Goal: Information Seeking & Learning: Learn about a topic

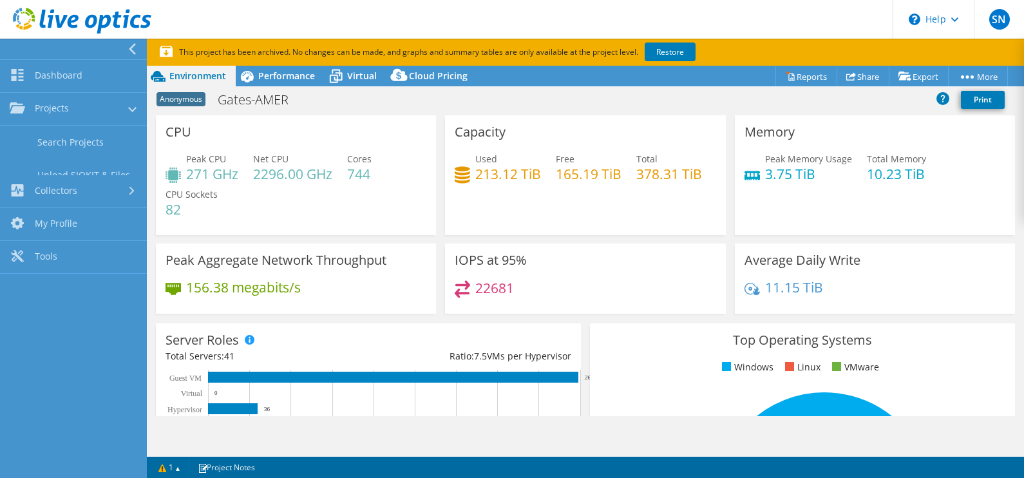
select select "USD"
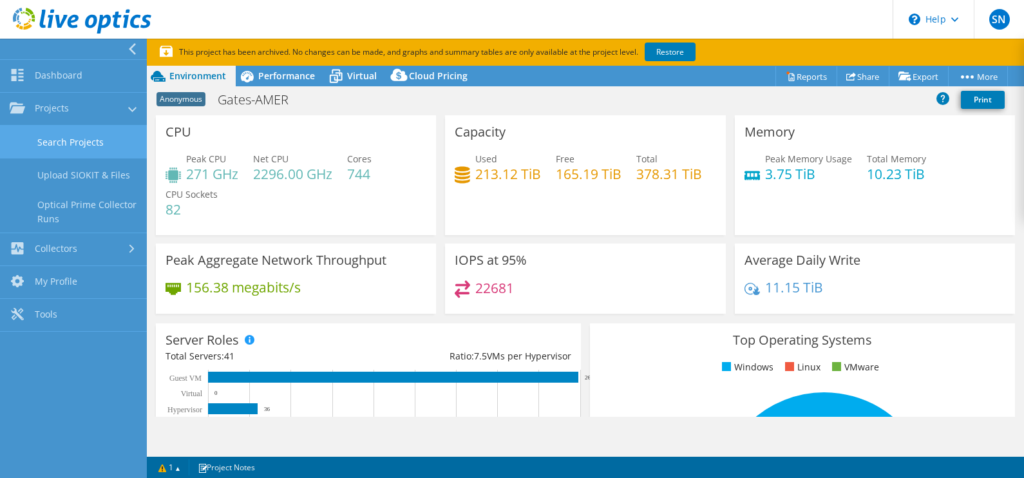
click at [75, 151] on link "Search Projects" at bounding box center [73, 142] width 147 height 33
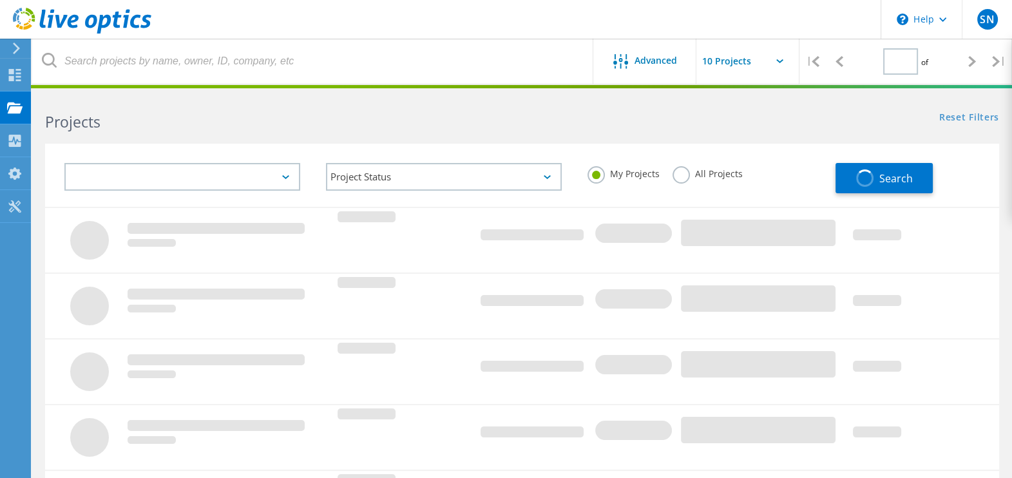
type input "1"
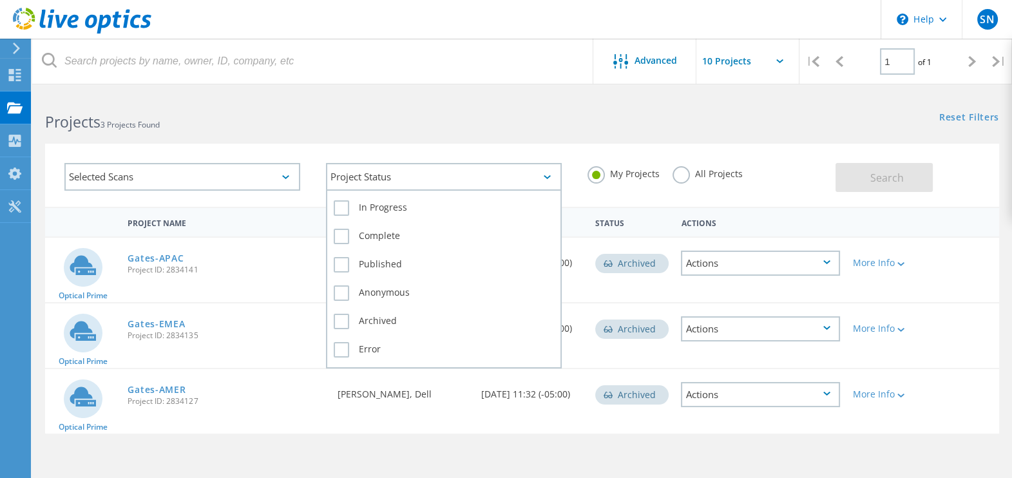
click at [459, 179] on div "Project Status" at bounding box center [444, 177] width 236 height 28
click at [343, 204] on label "In Progress" at bounding box center [444, 207] width 220 height 15
click at [0, 0] on input "In Progress" at bounding box center [0, 0] width 0 height 0
click at [343, 204] on label "In Progress" at bounding box center [444, 207] width 220 height 15
click at [0, 0] on input "In Progress" at bounding box center [0, 0] width 0 height 0
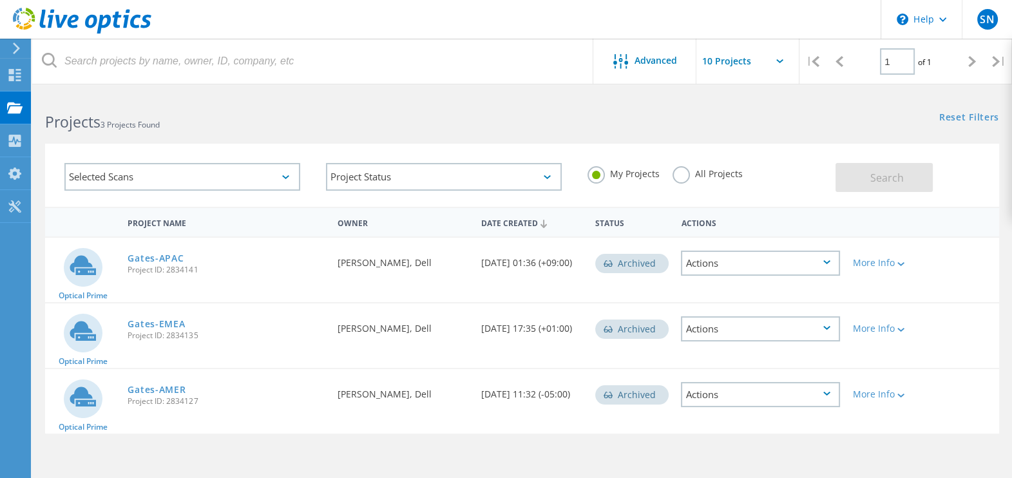
click at [261, 178] on div "Selected Scans" at bounding box center [182, 177] width 236 height 28
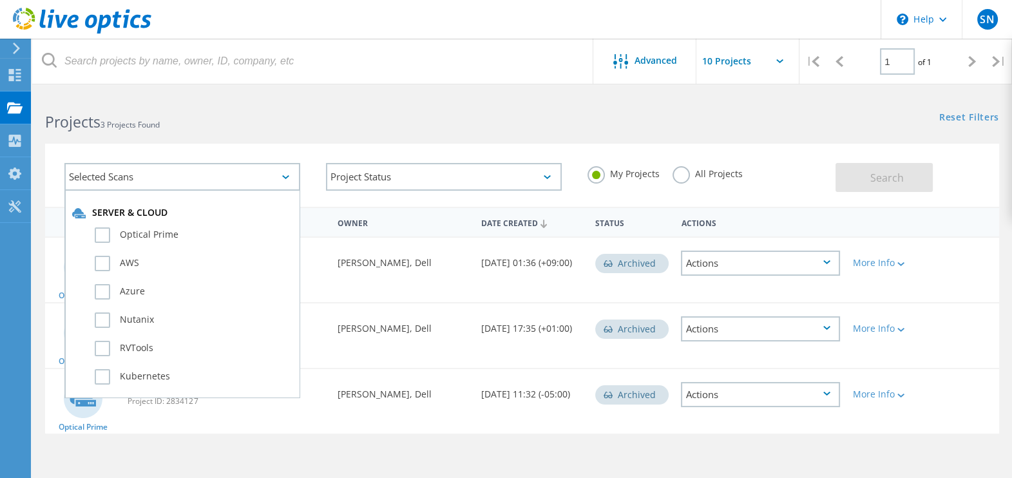
click at [335, 131] on h2 "Projects 3 Projects Found" at bounding box center [277, 121] width 464 height 21
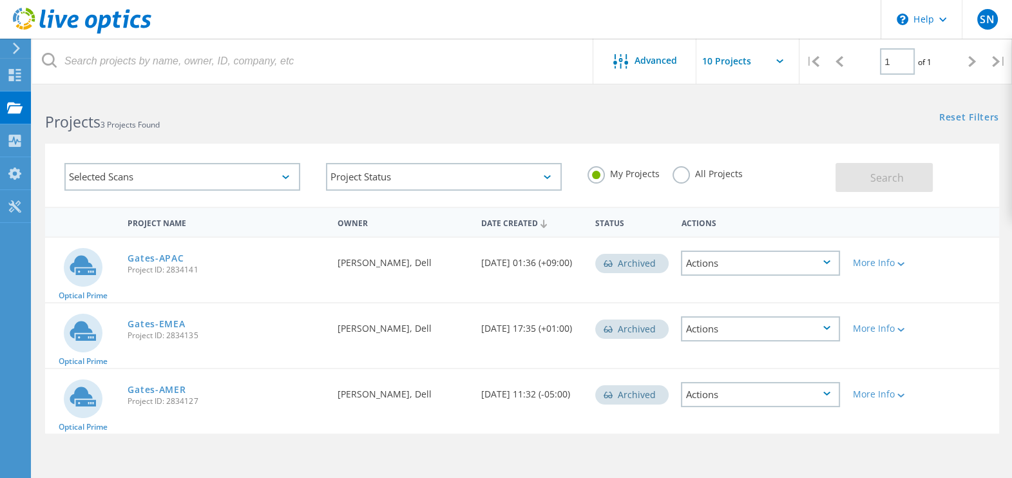
drag, startPoint x: 336, startPoint y: 259, endPoint x: 458, endPoint y: 261, distance: 121.8
click at [458, 261] on div "Requested By Natalia Forero Duarte, Dell" at bounding box center [402, 259] width 143 height 43
click at [889, 258] on div "More Info" at bounding box center [884, 262] width 63 height 9
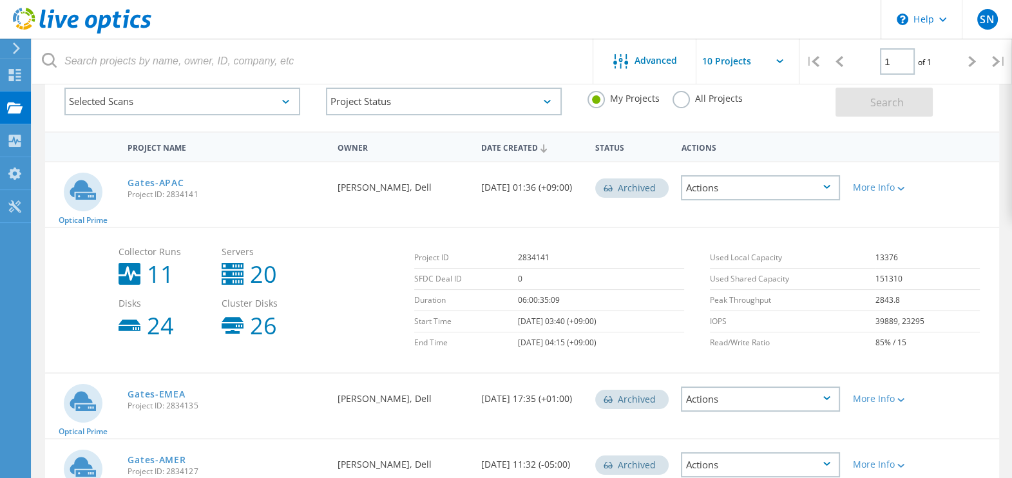
scroll to position [151, 0]
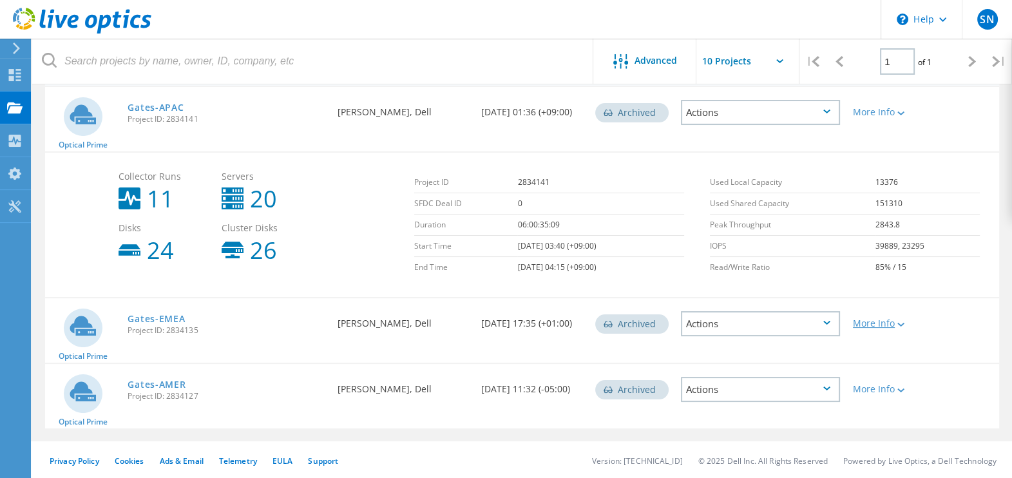
click at [896, 324] on div at bounding box center [900, 324] width 10 height 8
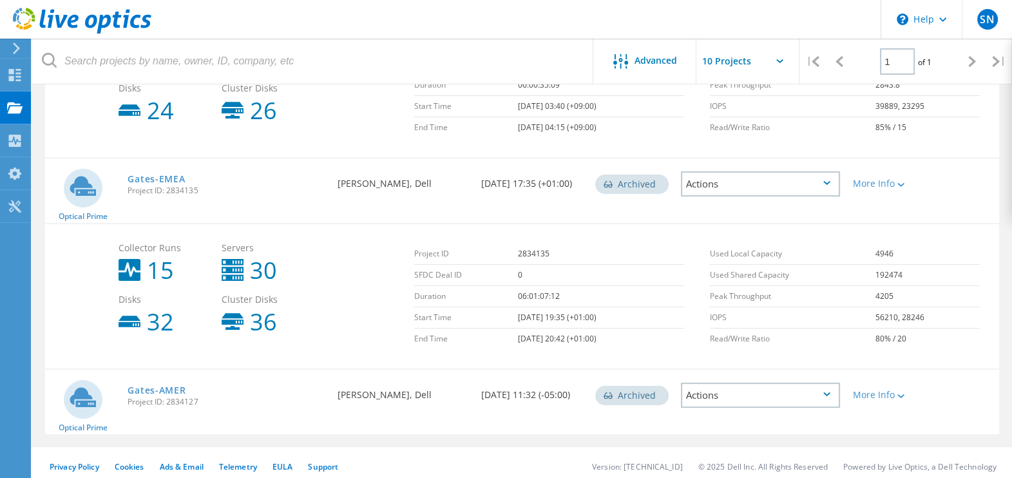
scroll to position [296, 0]
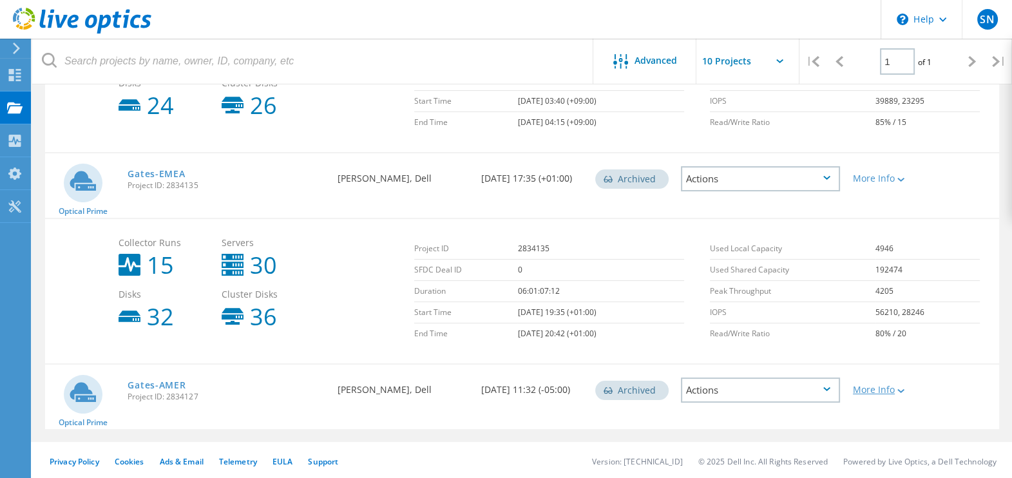
click at [872, 386] on div "More Info" at bounding box center [884, 389] width 63 height 9
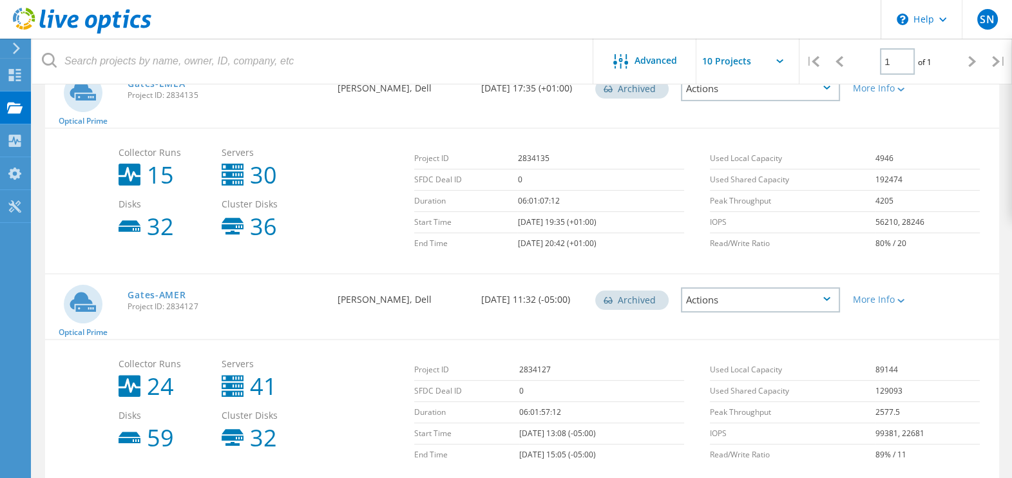
scroll to position [441, 0]
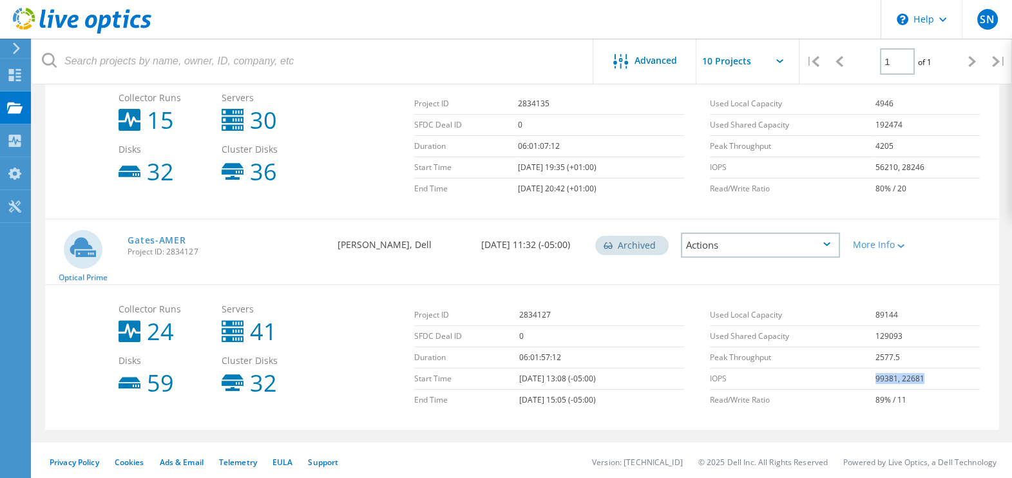
drag, startPoint x: 861, startPoint y: 374, endPoint x: 955, endPoint y: 378, distance: 94.2
click at [955, 378] on tr "IOPS 99381, 22681" at bounding box center [845, 379] width 270 height 21
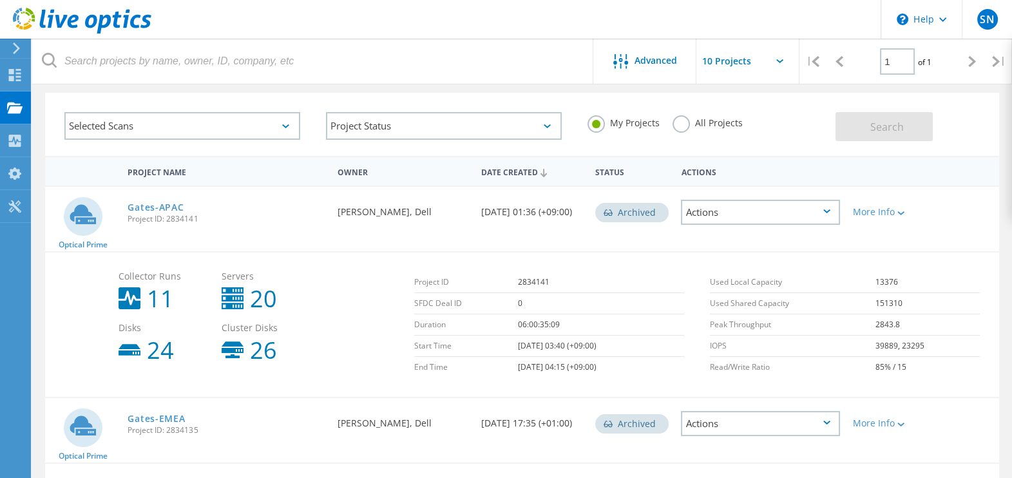
scroll to position [0, 0]
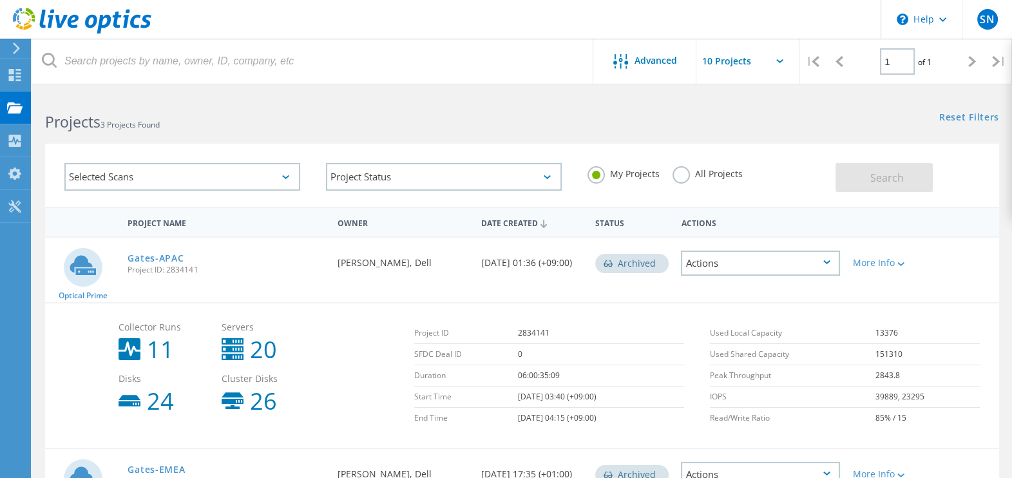
click at [529, 225] on div "Date Created" at bounding box center [531, 222] width 115 height 24
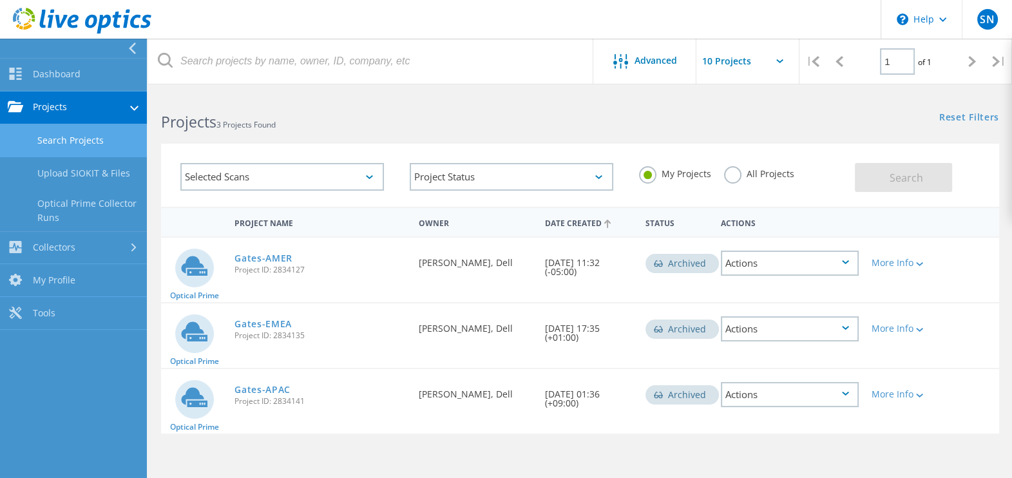
click at [64, 142] on link "Search Projects" at bounding box center [73, 140] width 147 height 33
click at [73, 241] on link "Collectors" at bounding box center [73, 248] width 147 height 33
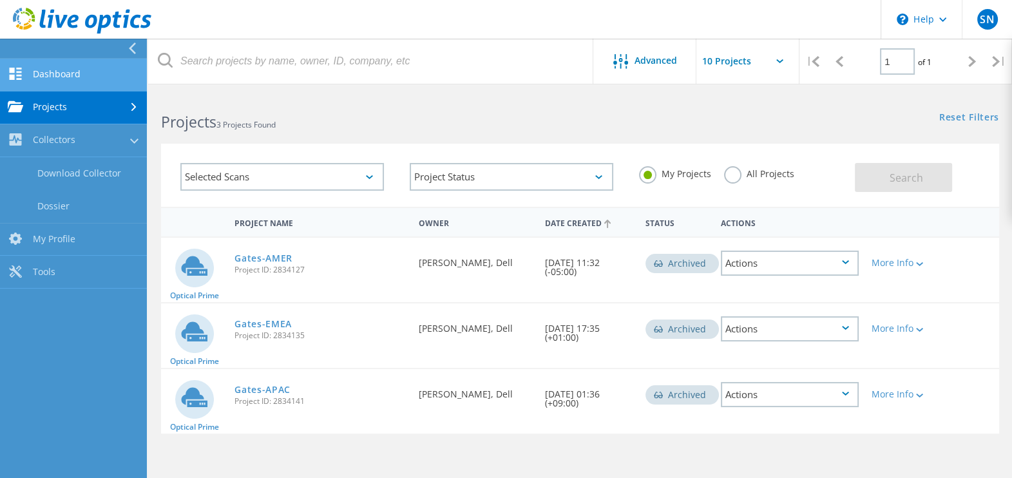
click at [90, 72] on link "Dashboard" at bounding box center [73, 75] width 147 height 33
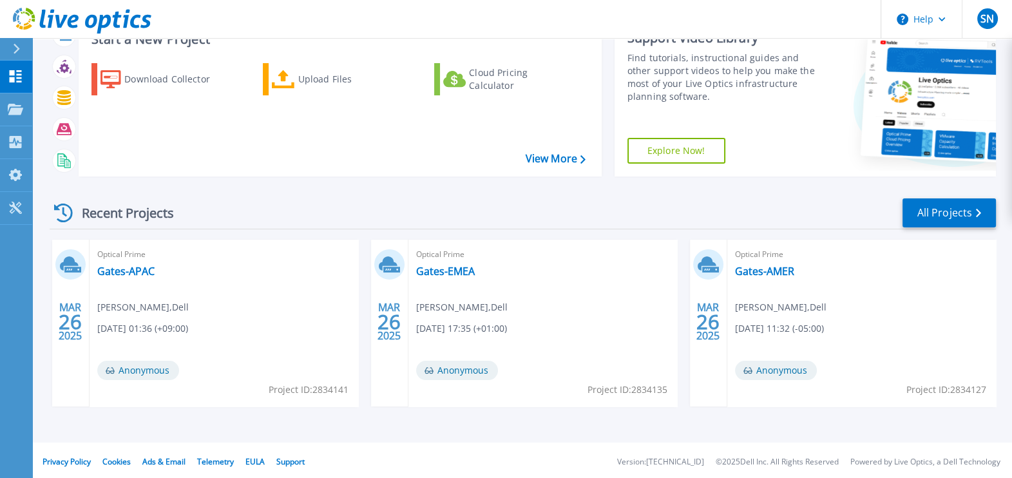
scroll to position [97, 0]
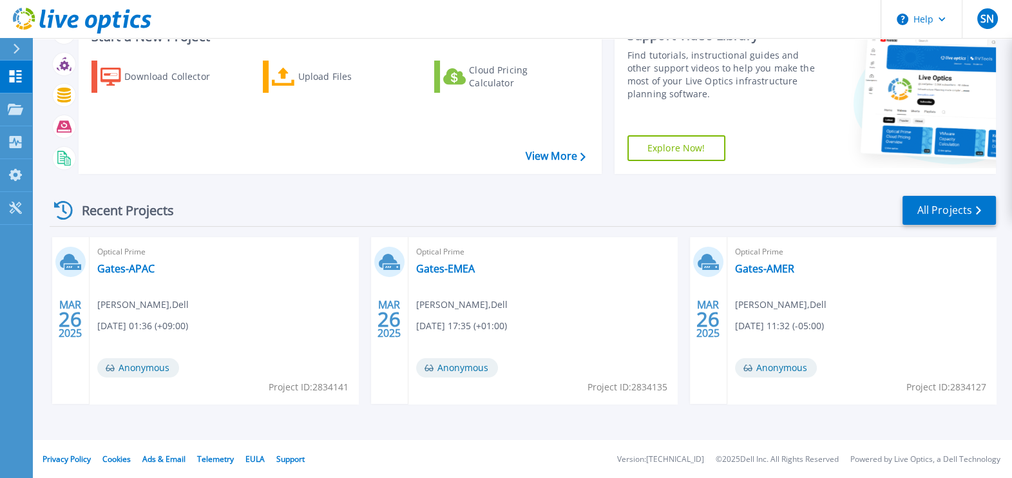
click at [787, 364] on span "Anonymous" at bounding box center [776, 367] width 82 height 19
click at [952, 206] on link "All Projects" at bounding box center [949, 210] width 93 height 29
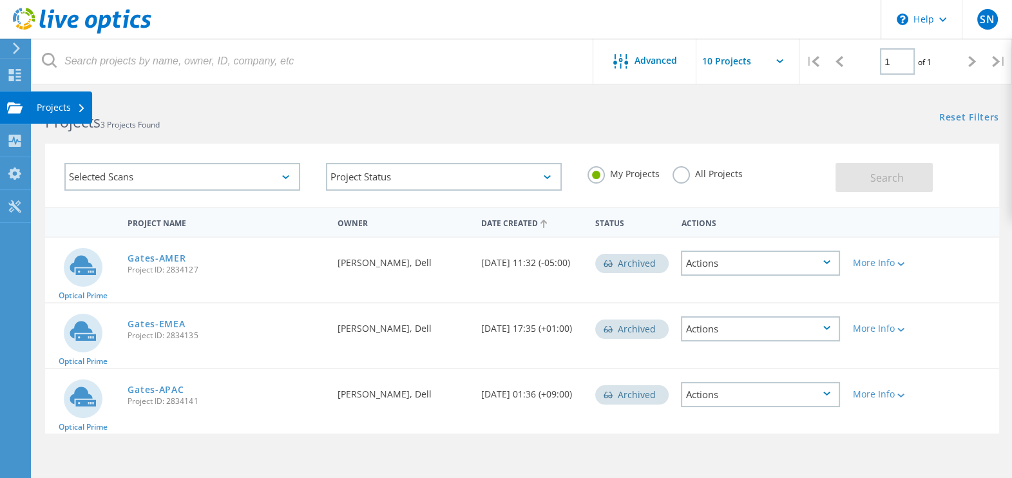
click at [11, 103] on use at bounding box center [14, 107] width 15 height 11
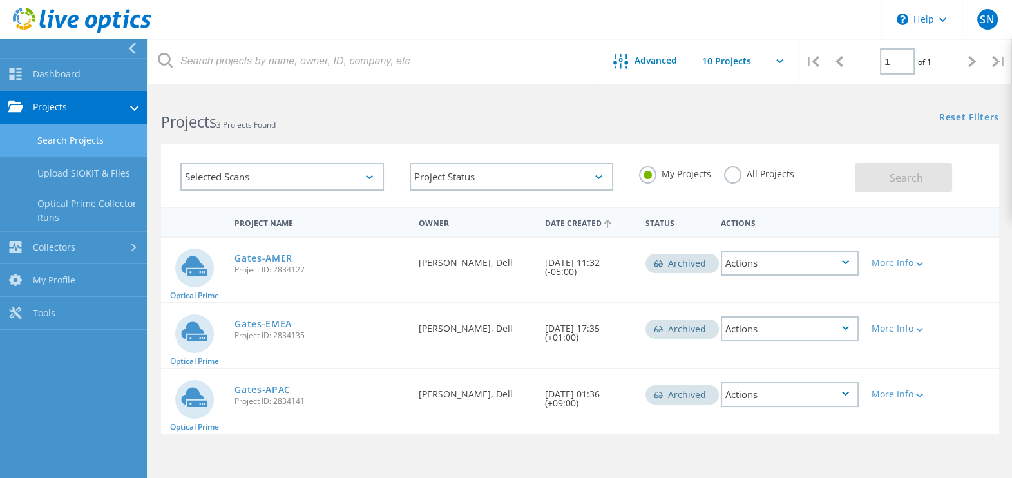
click at [68, 143] on link "Search Projects" at bounding box center [73, 140] width 147 height 33
click at [61, 74] on link "Dashboard" at bounding box center [73, 75] width 147 height 33
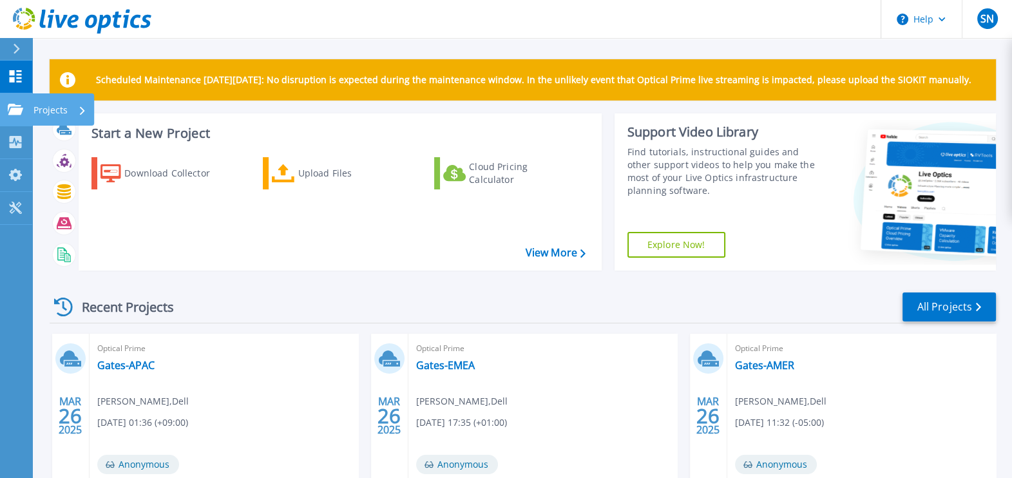
click at [13, 113] on icon at bounding box center [15, 109] width 15 height 11
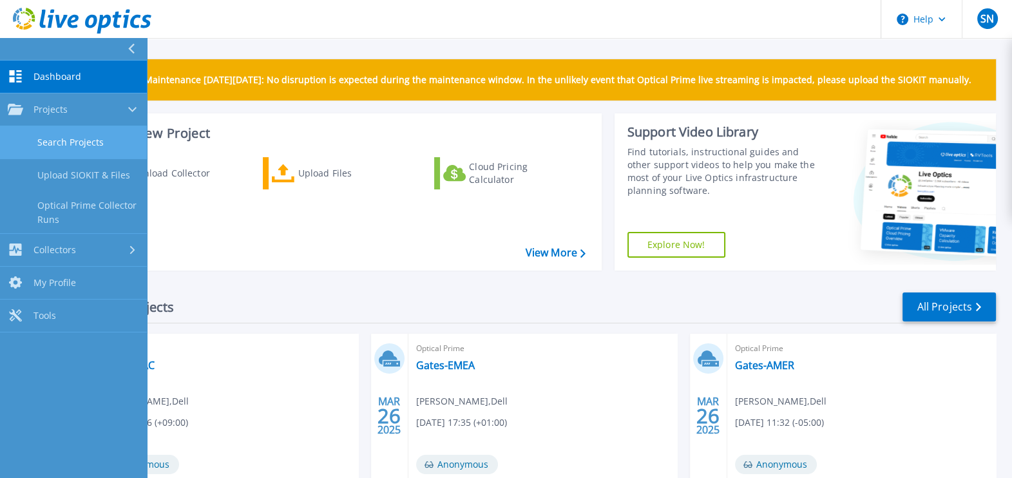
click at [80, 148] on link "Search Projects" at bounding box center [73, 142] width 147 height 33
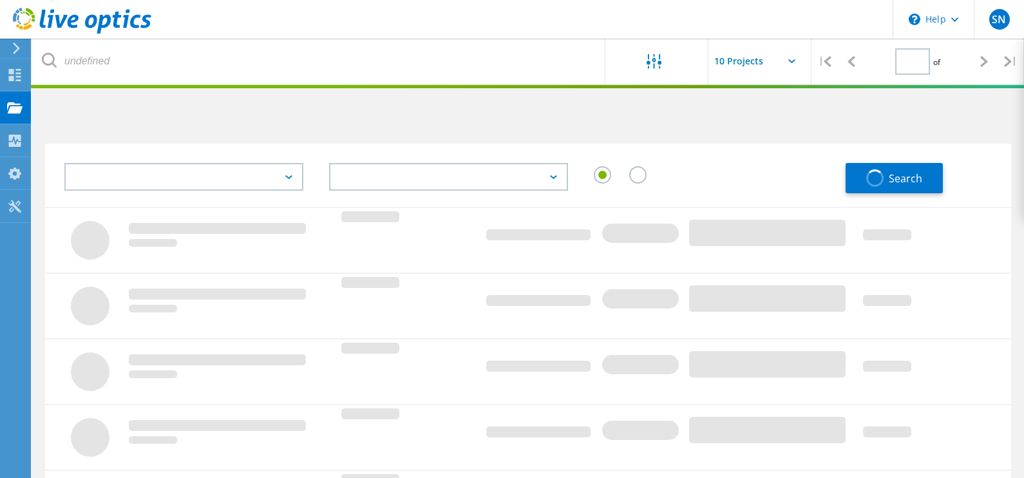
type input "1"
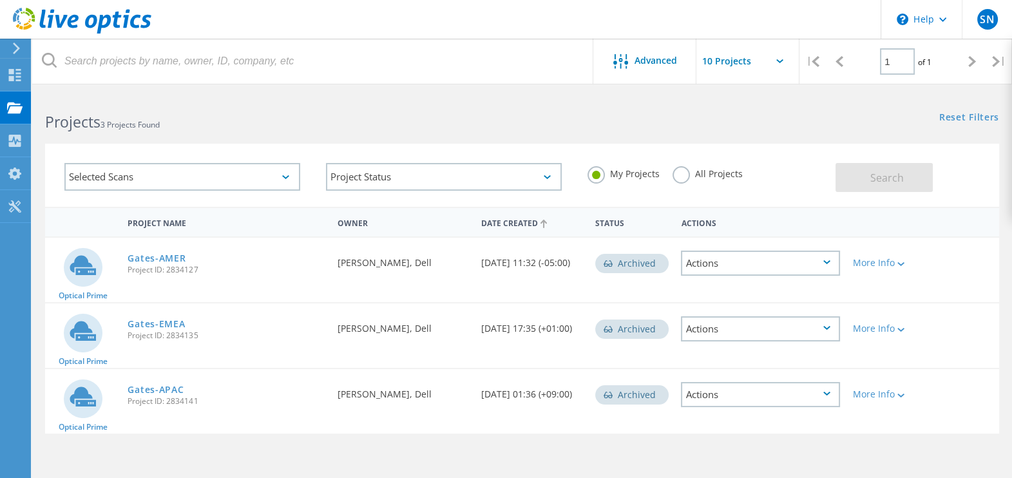
click at [681, 177] on label "All Projects" at bounding box center [708, 172] width 70 height 12
click at [0, 0] on input "All Projects" at bounding box center [0, 0] width 0 height 0
click at [923, 170] on button "Search" at bounding box center [884, 177] width 97 height 29
drag, startPoint x: 631, startPoint y: 260, endPoint x: 667, endPoint y: 261, distance: 35.5
click at [667, 261] on div "Archived" at bounding box center [632, 262] width 86 height 48
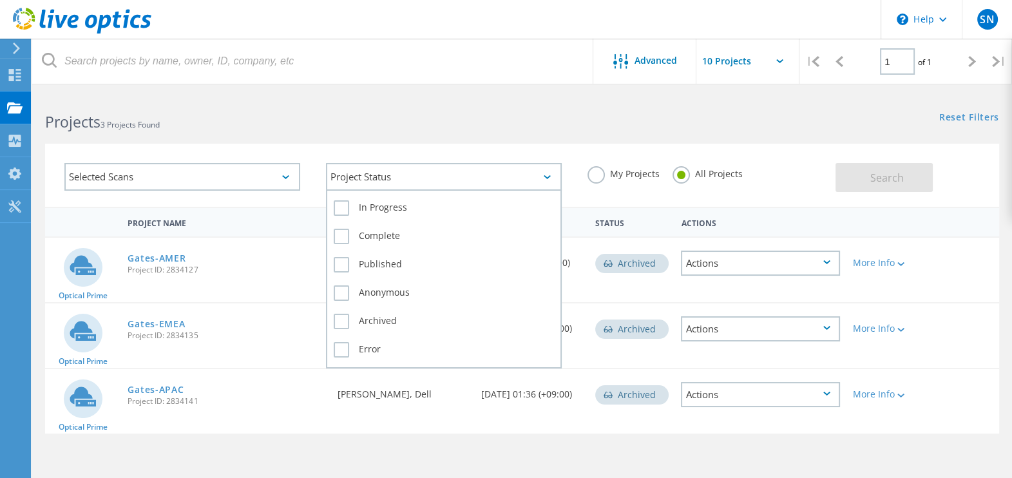
click at [519, 176] on div "Project Status" at bounding box center [444, 177] width 236 height 28
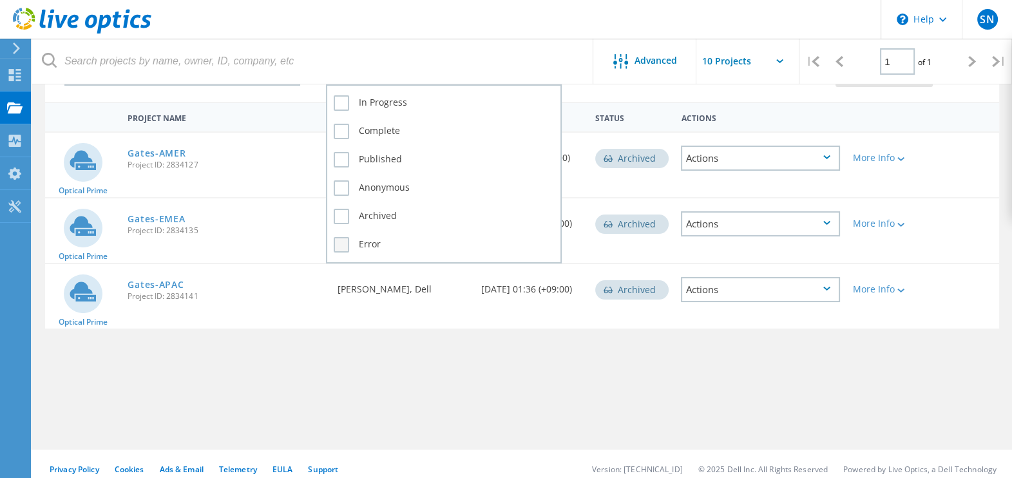
scroll to position [115, 0]
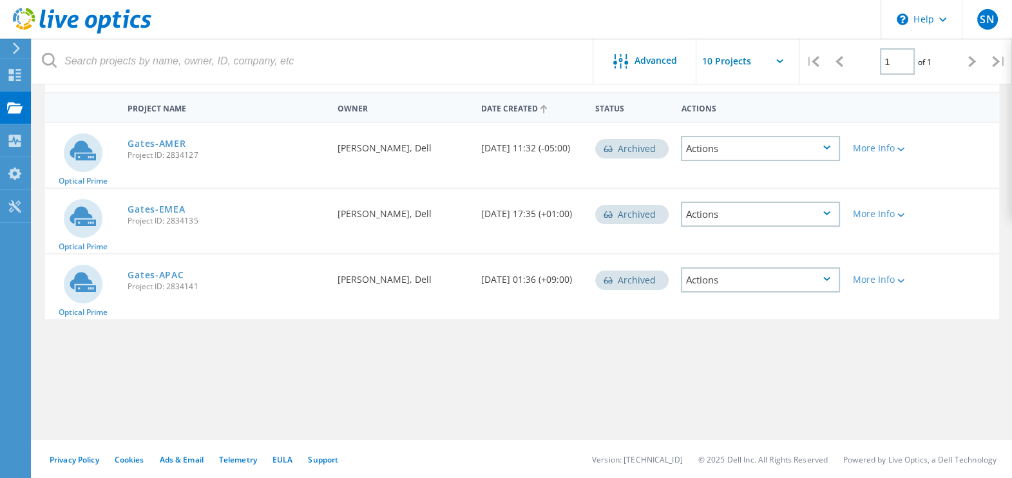
drag, startPoint x: 425, startPoint y: 329, endPoint x: 451, endPoint y: 340, distance: 28.3
click at [427, 331] on div "Project Name Owner Date Created Status Actions Optical Prime Gates-AMER Project…" at bounding box center [522, 259] width 954 height 335
click at [619, 216] on div "Archived" at bounding box center [631, 214] width 73 height 19
drag, startPoint x: 619, startPoint y: 216, endPoint x: 686, endPoint y: 216, distance: 66.4
click at [686, 216] on div "Optical Prime Gates-EMEA Project ID: 2834135 Requested By Natalia Forero Duarte…" at bounding box center [522, 221] width 954 height 64
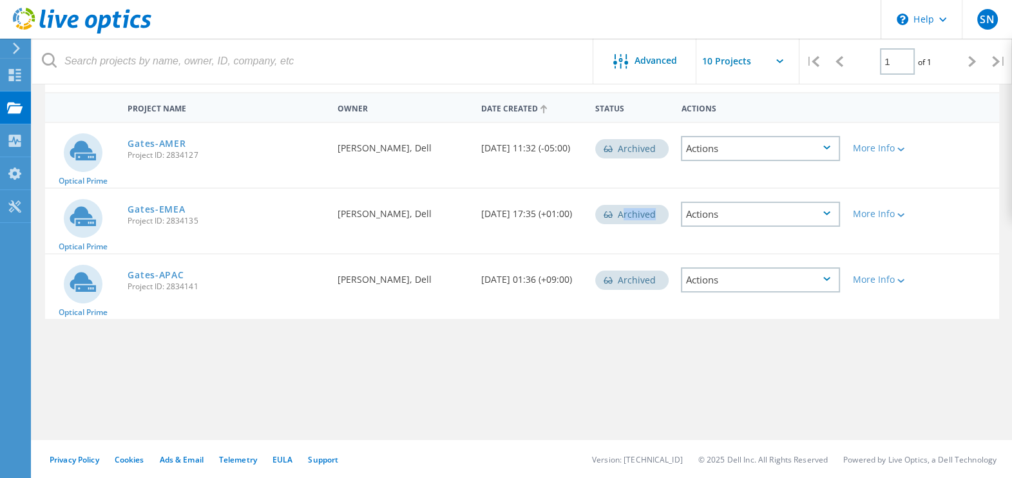
drag, startPoint x: 686, startPoint y: 216, endPoint x: 773, endPoint y: 212, distance: 87.7
click at [773, 212] on div "Actions" at bounding box center [760, 214] width 159 height 25
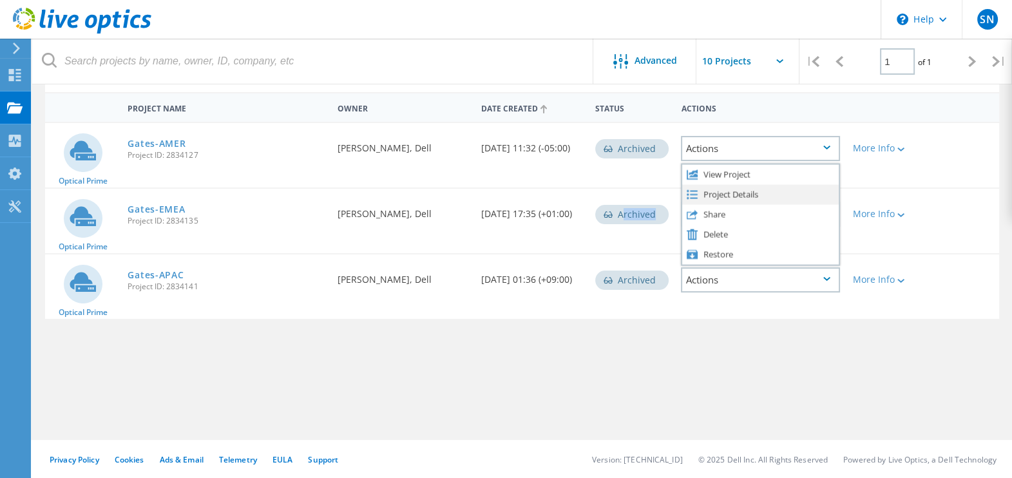
click at [742, 197] on div "Project Details" at bounding box center [760, 194] width 157 height 20
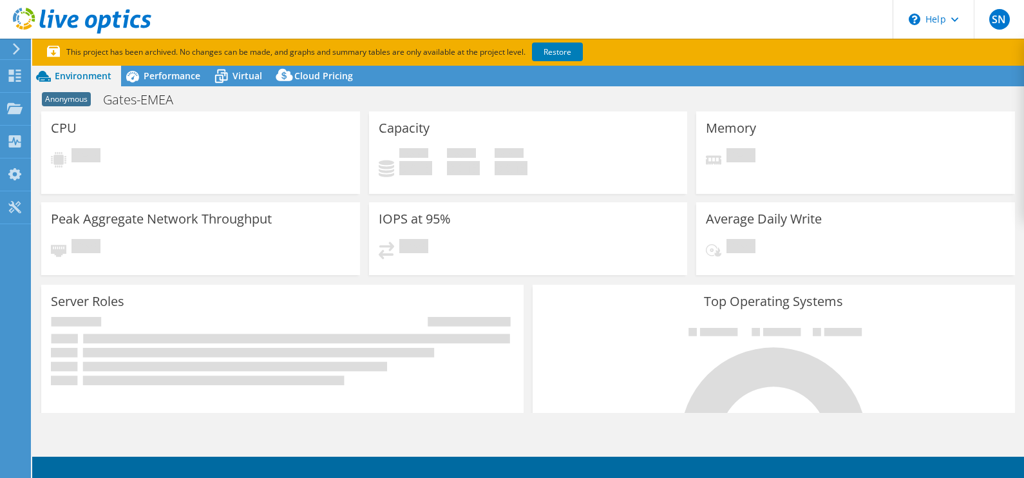
select select "USD"
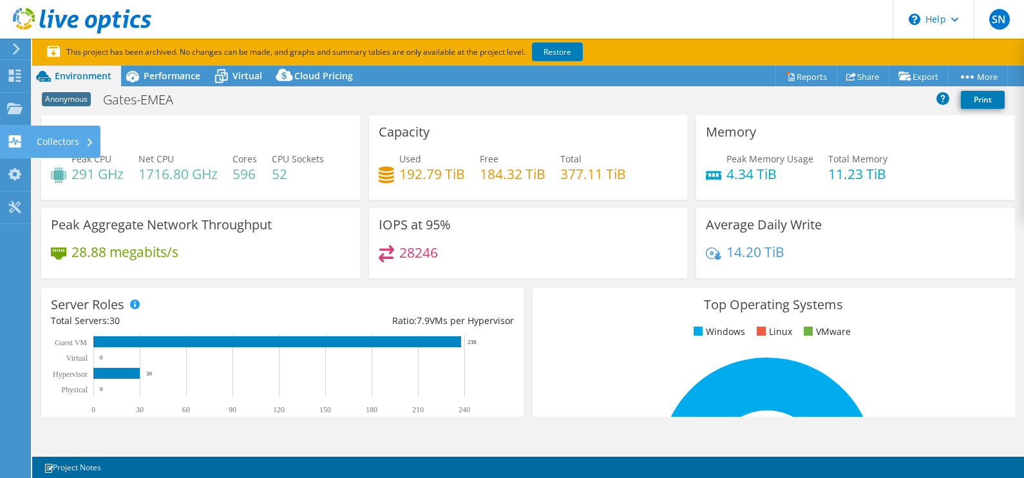
click at [40, 145] on div "Collectors" at bounding box center [65, 142] width 70 height 32
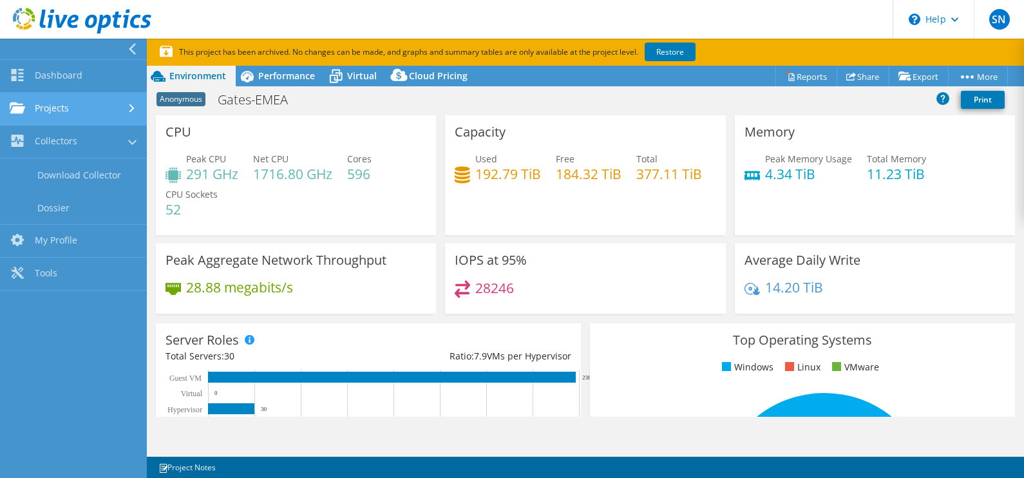
click at [121, 110] on link "Projects" at bounding box center [73, 109] width 147 height 33
click at [126, 104] on link "Projects" at bounding box center [73, 109] width 147 height 33
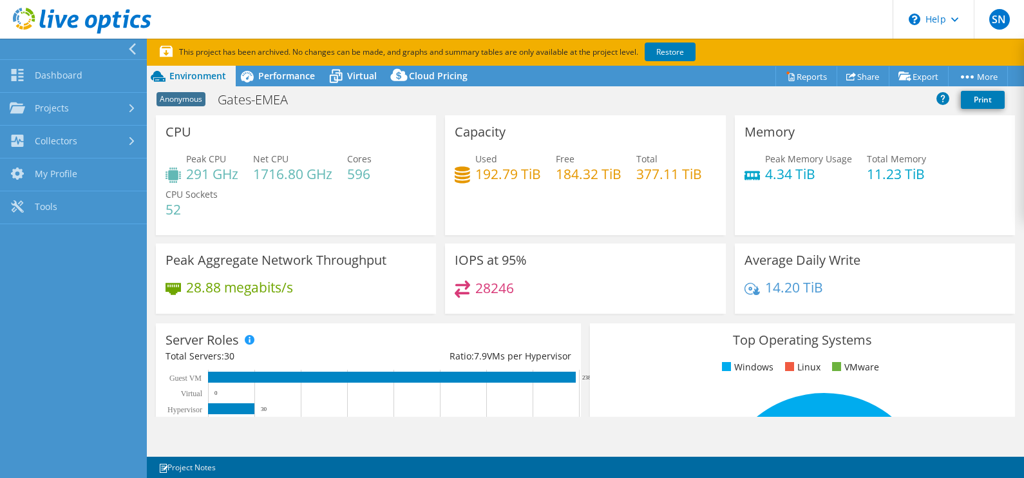
click at [126, 46] on div at bounding box center [70, 49] width 147 height 21
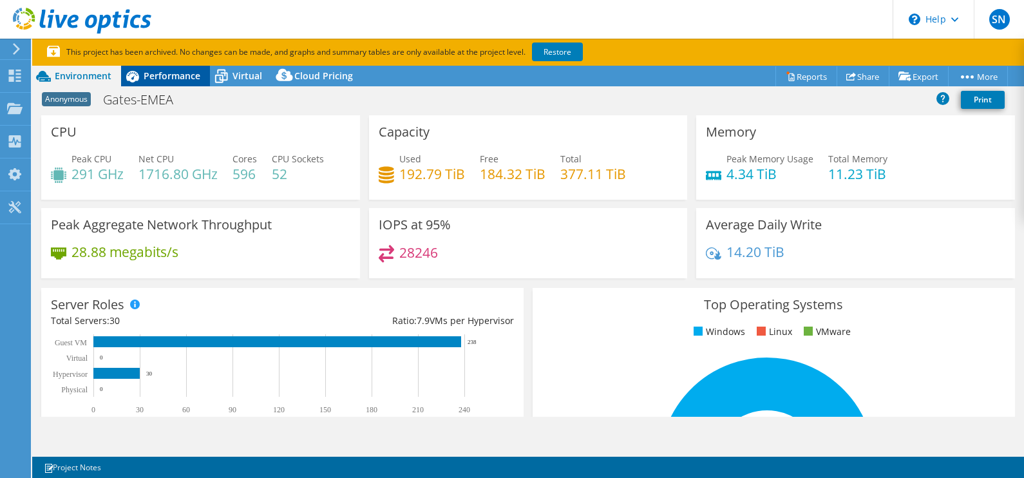
click at [161, 70] on span "Performance" at bounding box center [172, 76] width 57 height 12
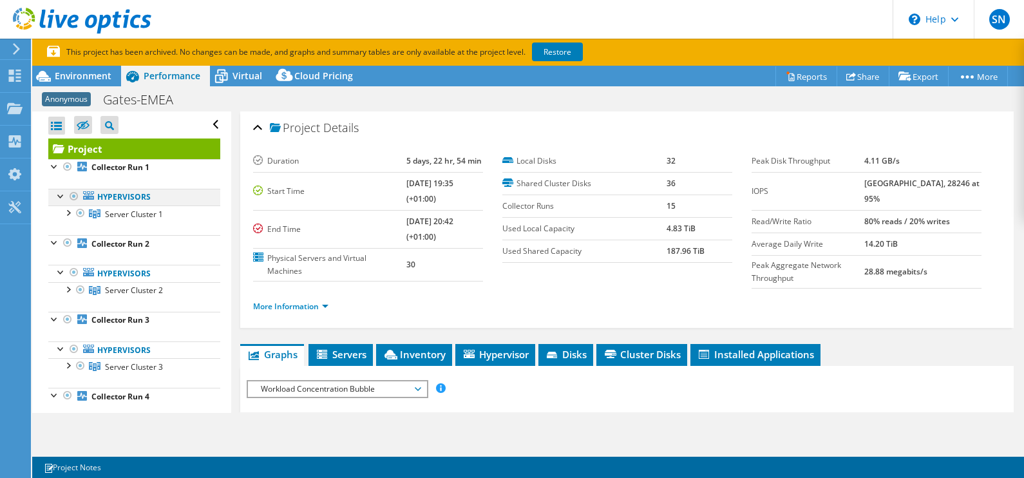
click at [62, 193] on div at bounding box center [61, 195] width 13 height 13
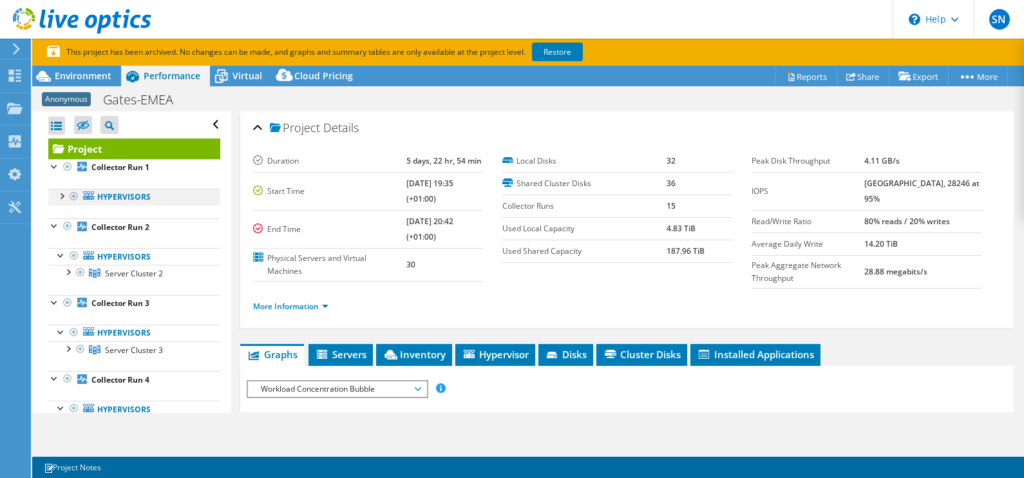
click at [62, 193] on div at bounding box center [61, 195] width 13 height 13
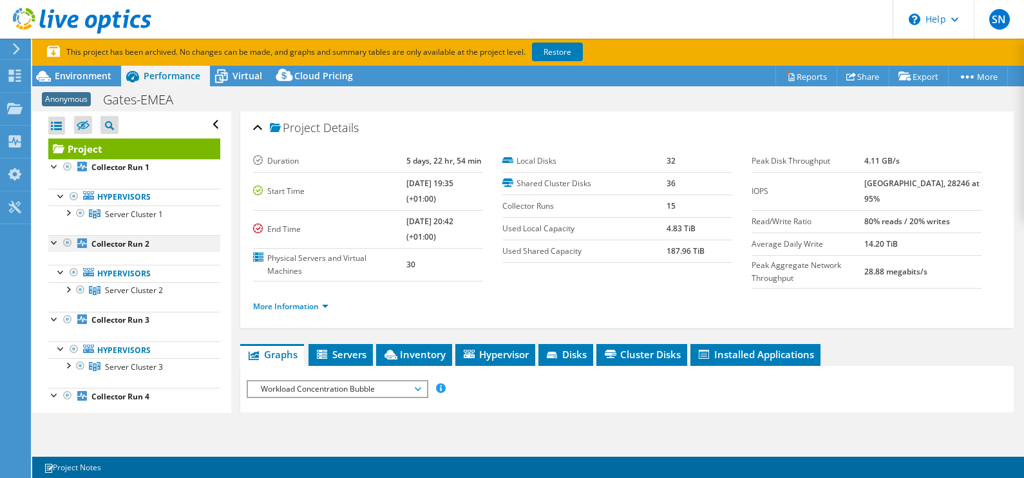
click at [51, 240] on div at bounding box center [54, 241] width 13 height 13
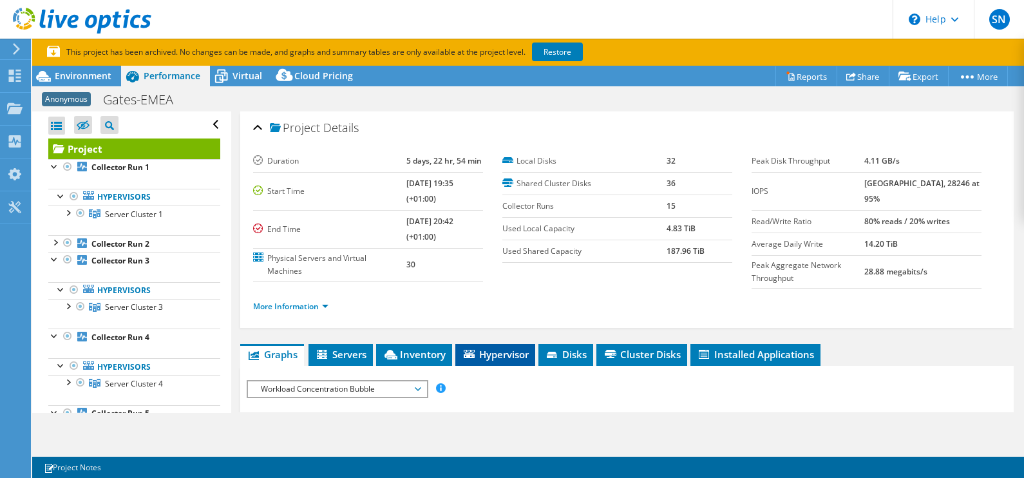
click at [499, 357] on span "Hypervisor" at bounding box center [495, 354] width 67 height 13
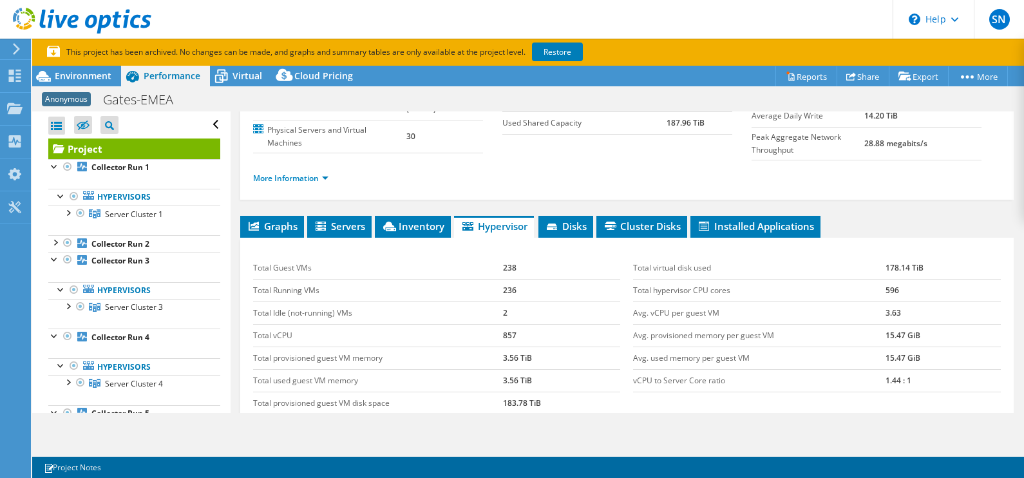
scroll to position [113, 0]
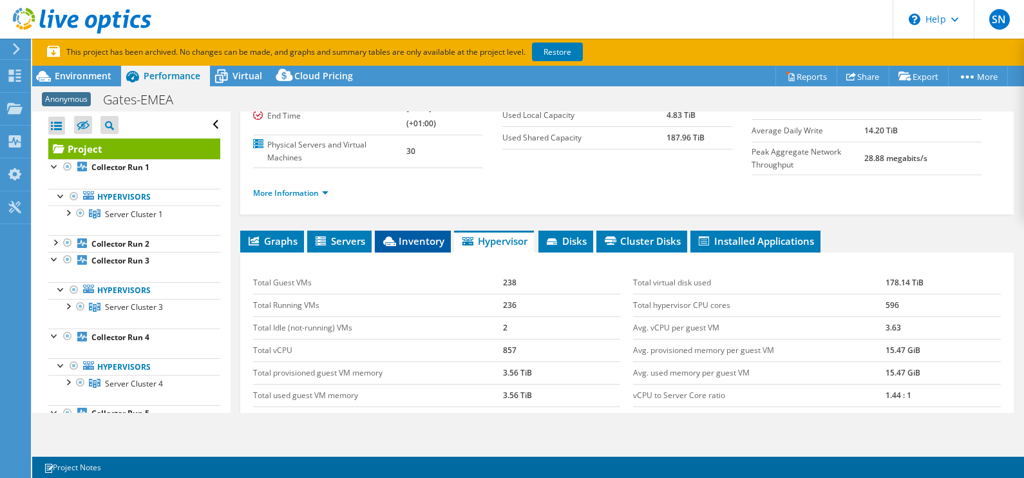
click at [416, 239] on span "Inventory" at bounding box center [412, 241] width 63 height 13
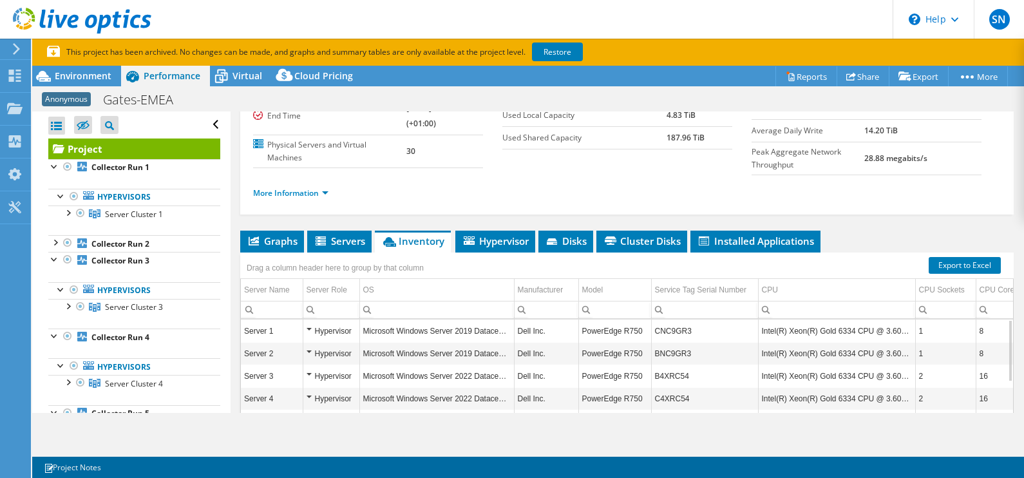
scroll to position [0, 0]
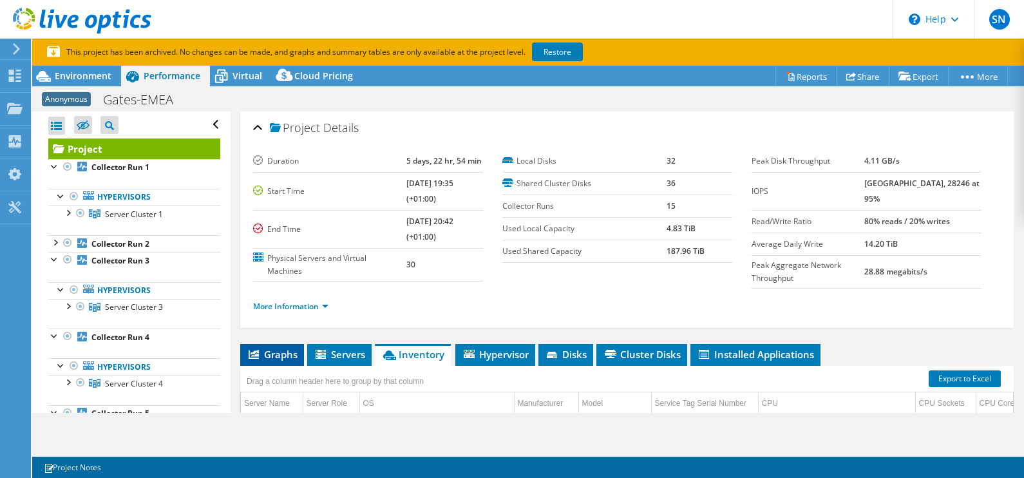
click at [274, 351] on span "Graphs" at bounding box center [272, 354] width 51 height 13
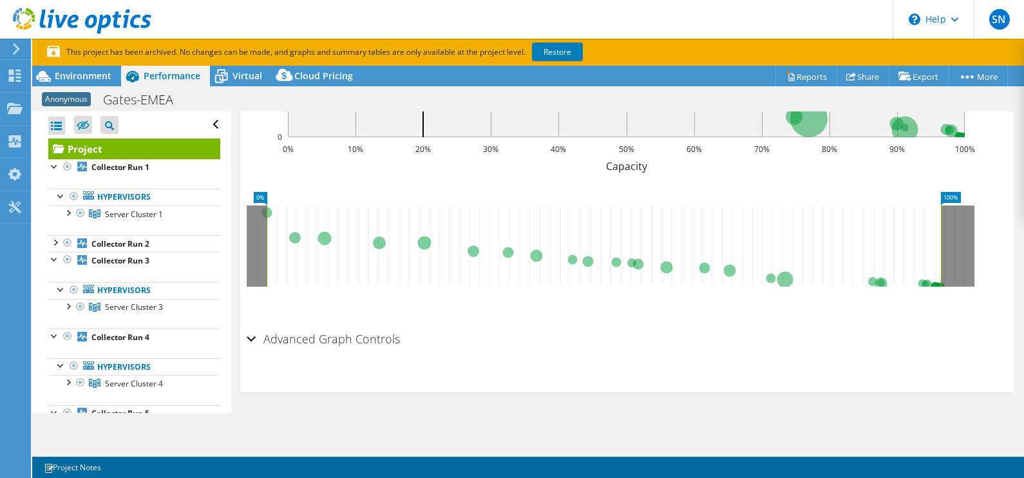
scroll to position [187, 0]
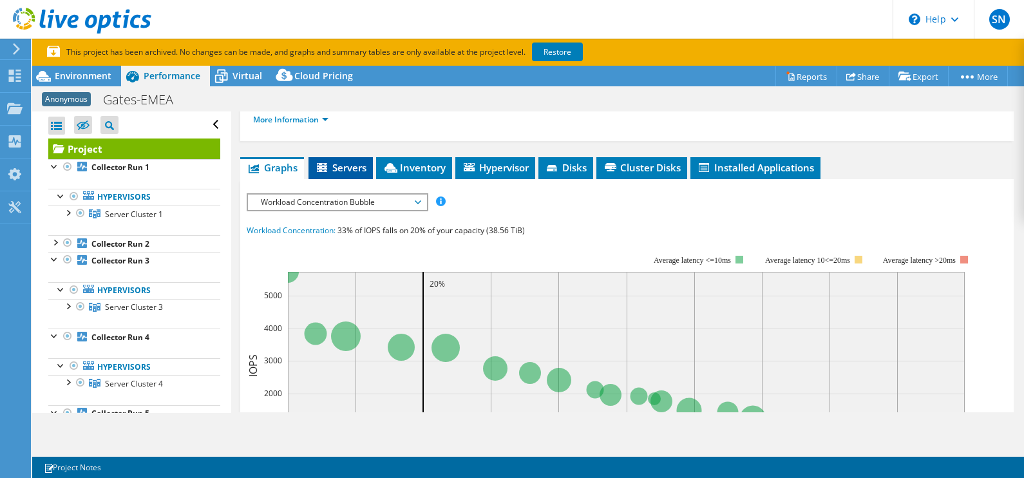
click at [356, 171] on span "Servers" at bounding box center [341, 167] width 52 height 13
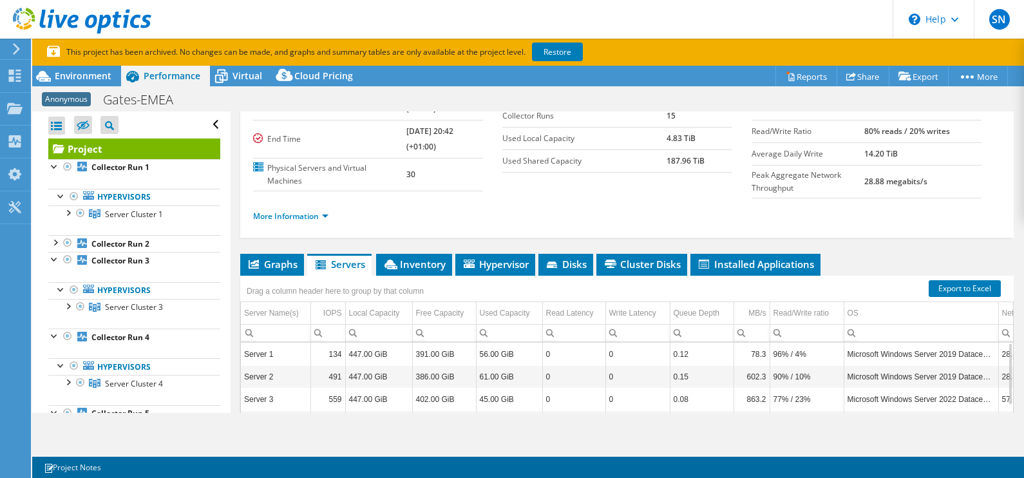
scroll to position [0, 0]
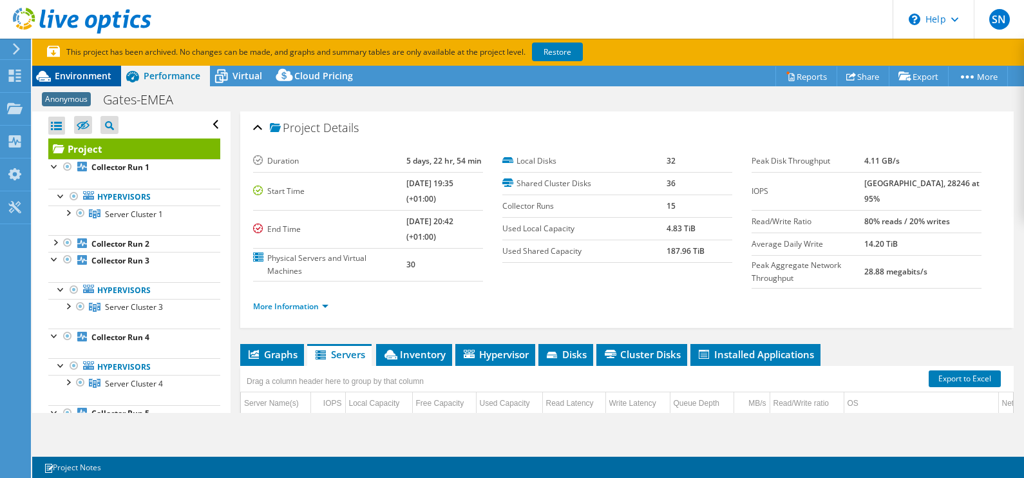
click at [72, 77] on span "Environment" at bounding box center [83, 76] width 57 height 12
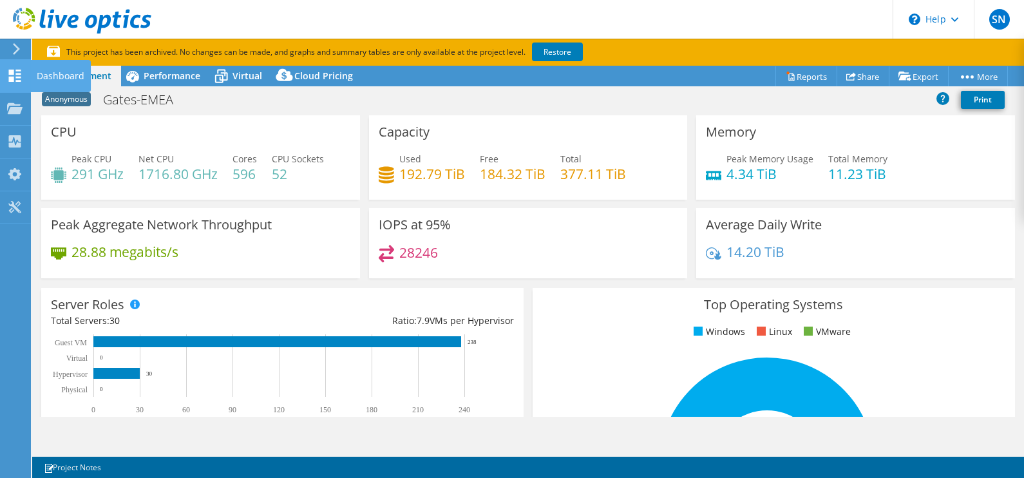
click at [22, 77] on icon at bounding box center [14, 76] width 15 height 12
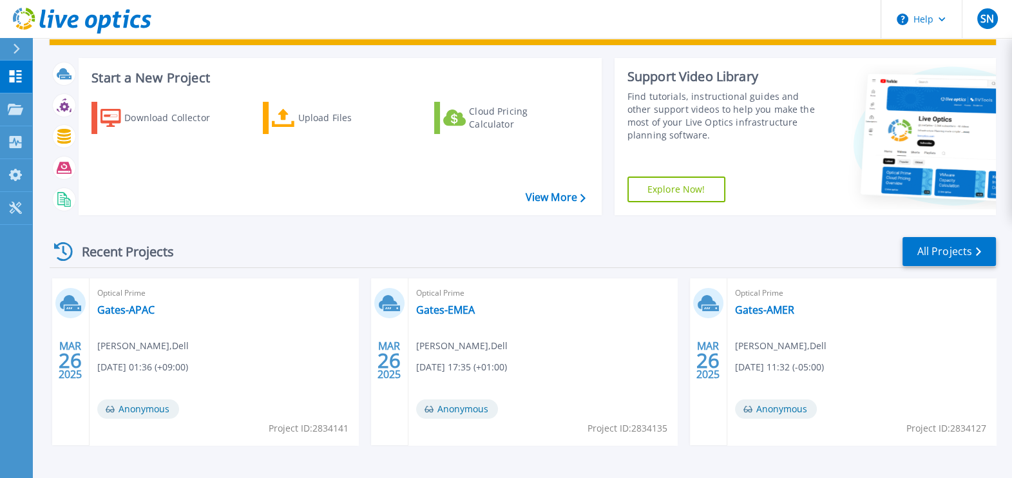
scroll to position [80, 0]
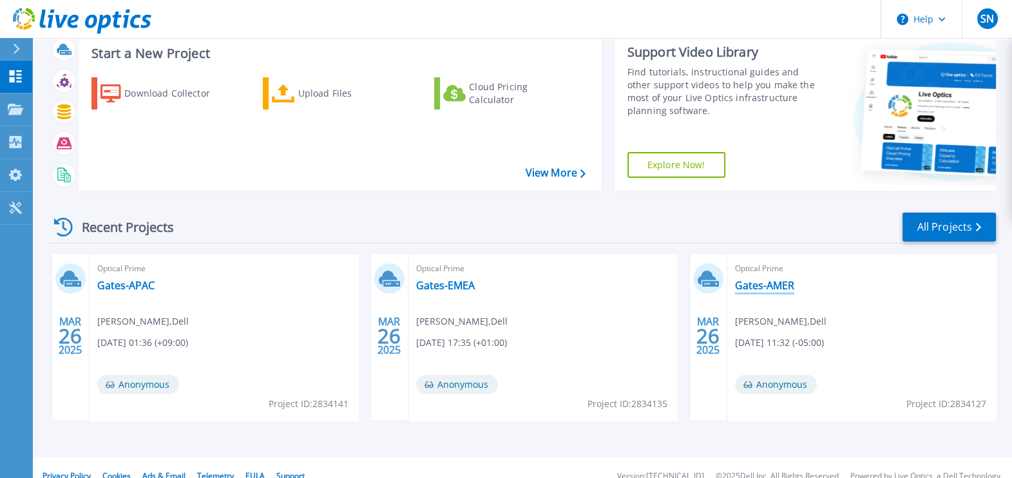
click at [764, 287] on link "Gates-AMER" at bounding box center [764, 285] width 59 height 13
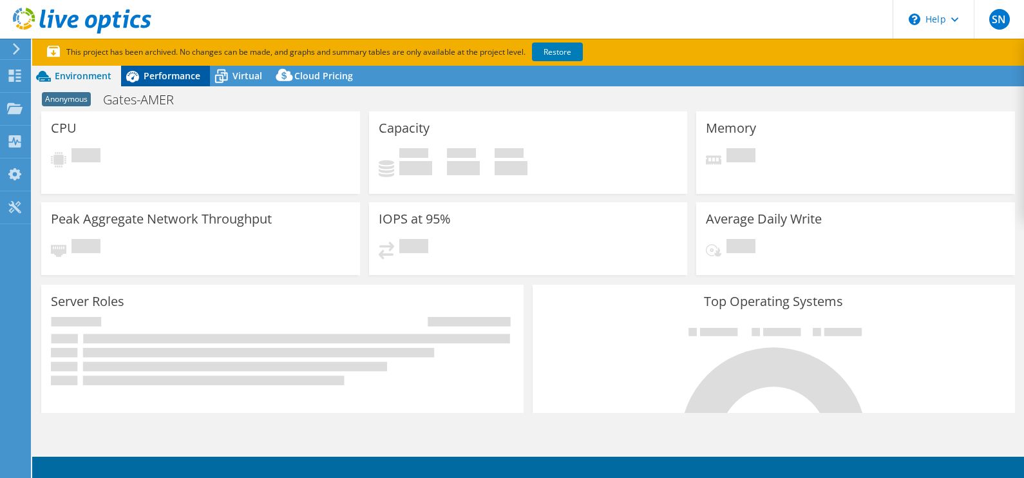
select select "USD"
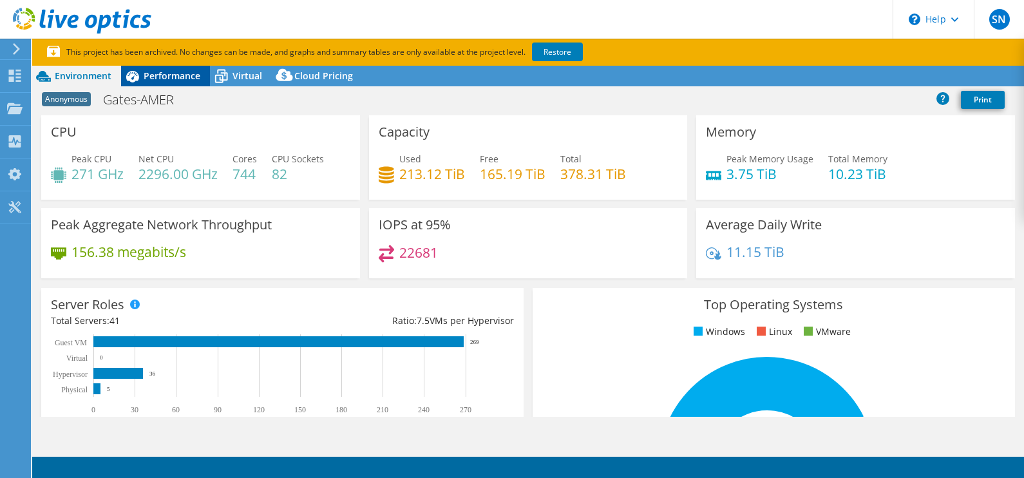
click at [166, 79] on span "Performance" at bounding box center [172, 76] width 57 height 12
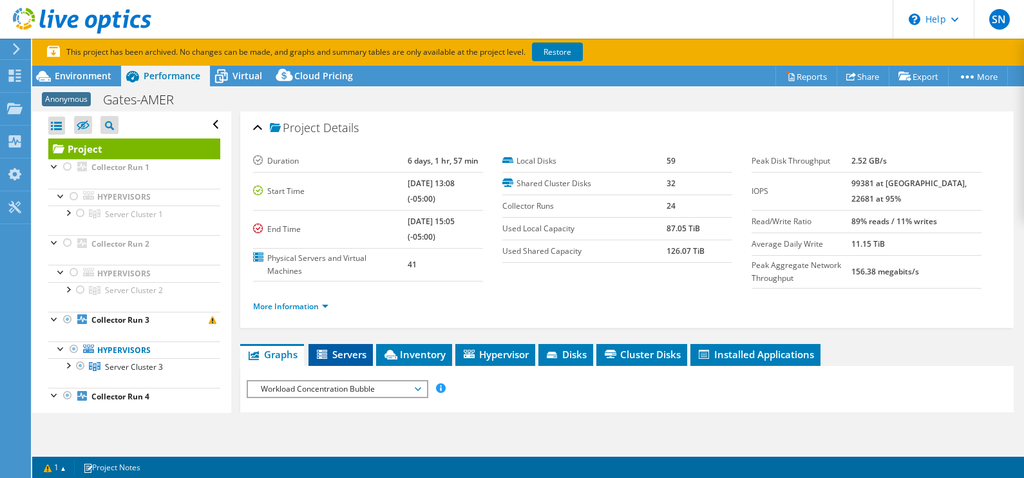
click at [356, 351] on span "Servers" at bounding box center [341, 354] width 52 height 13
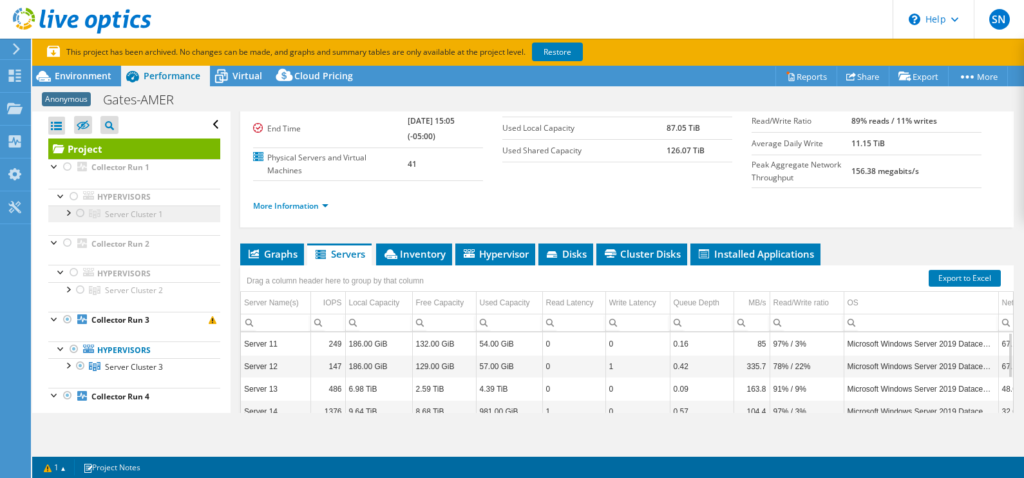
scroll to position [80, 0]
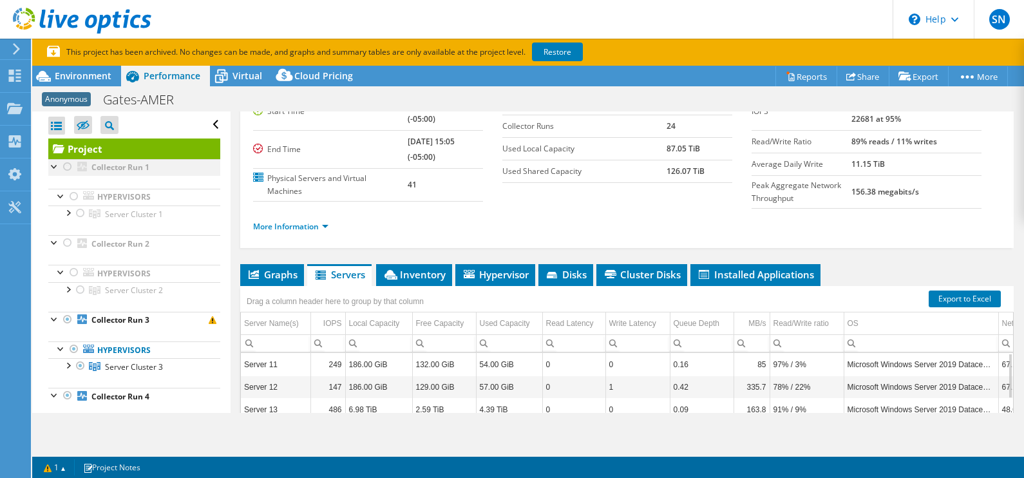
click at [54, 164] on div at bounding box center [54, 165] width 13 height 13
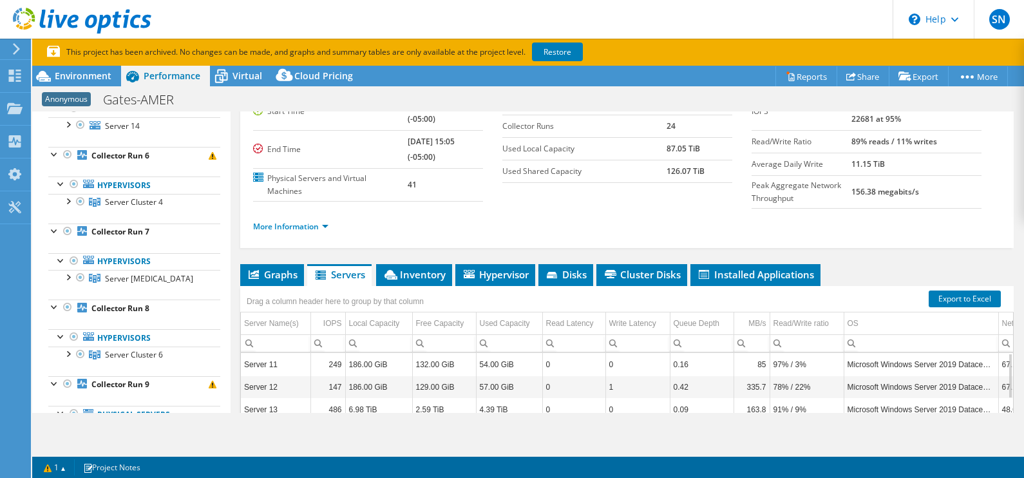
scroll to position [403, 0]
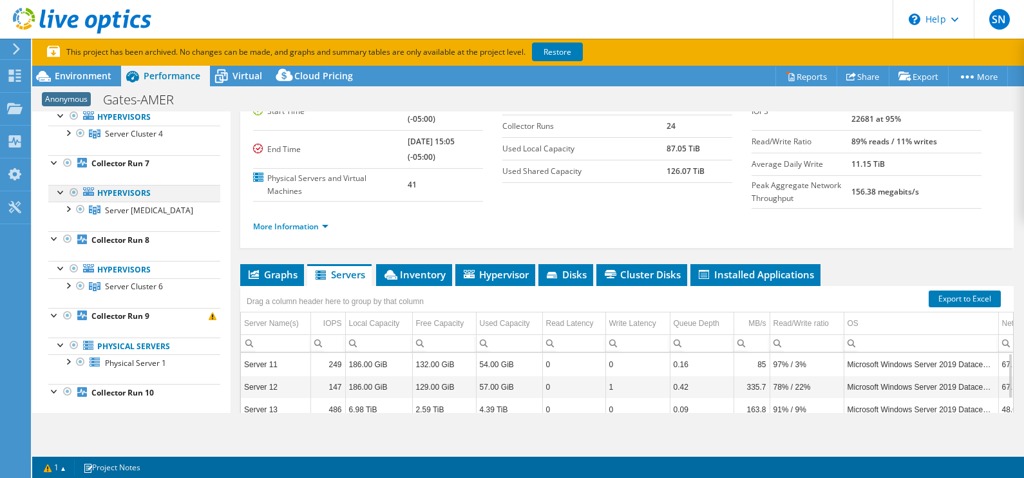
click at [59, 195] on div at bounding box center [61, 191] width 13 height 13
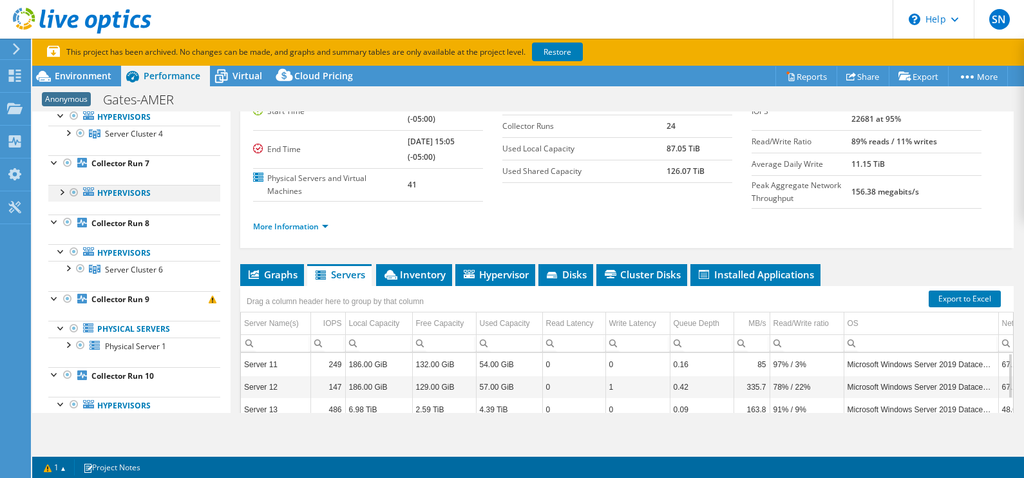
click at [59, 195] on div at bounding box center [61, 191] width 13 height 13
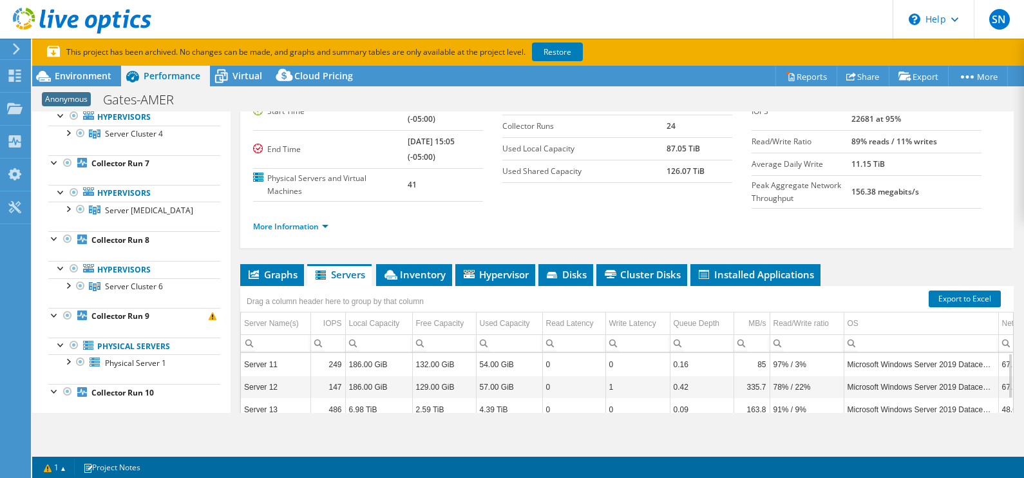
scroll to position [0, 0]
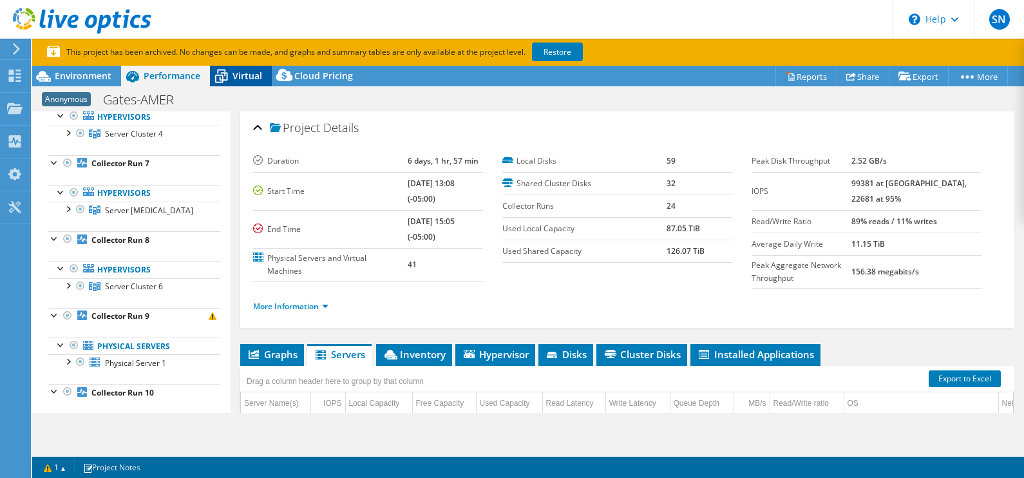
click at [235, 77] on span "Virtual" at bounding box center [248, 76] width 30 height 12
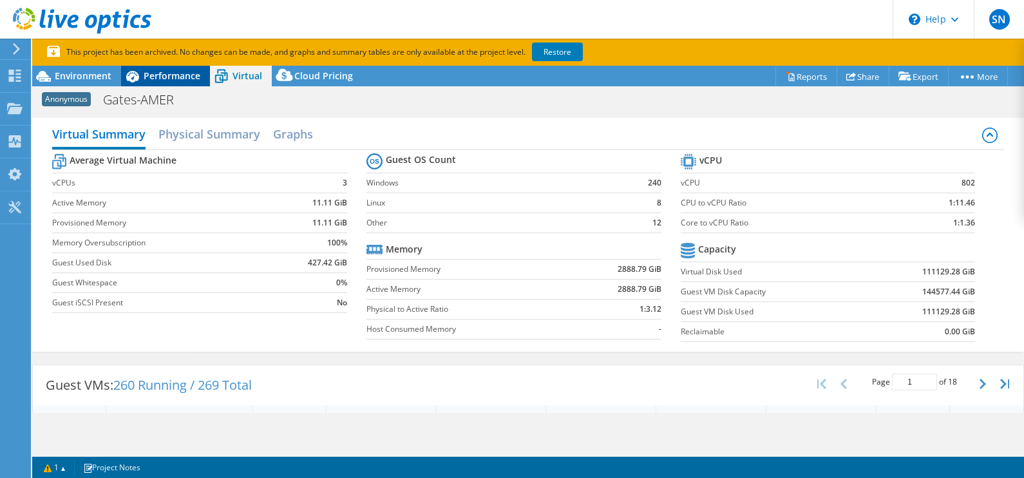
click at [164, 73] on span "Performance" at bounding box center [172, 76] width 57 height 12
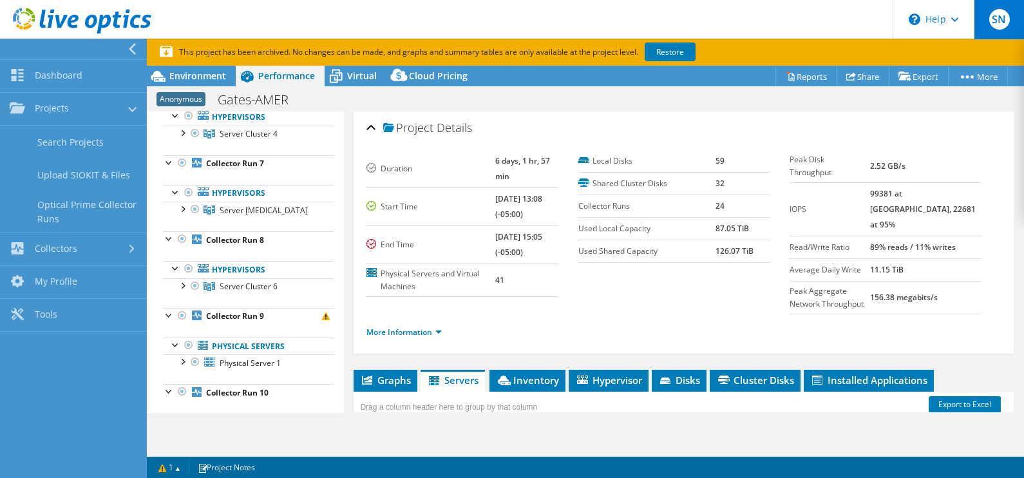
click at [990, 14] on div "SN" at bounding box center [999, 19] width 50 height 39
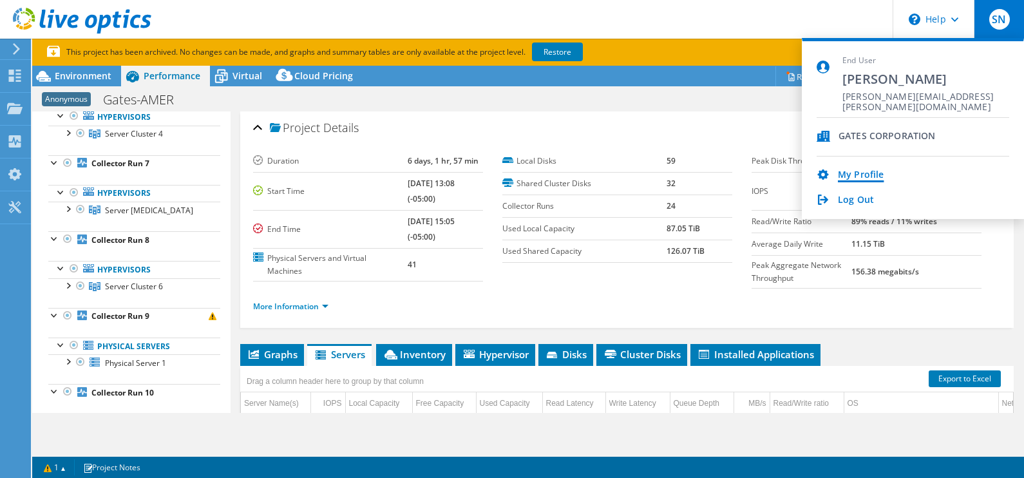
click at [856, 179] on link "My Profile" at bounding box center [861, 175] width 46 height 12
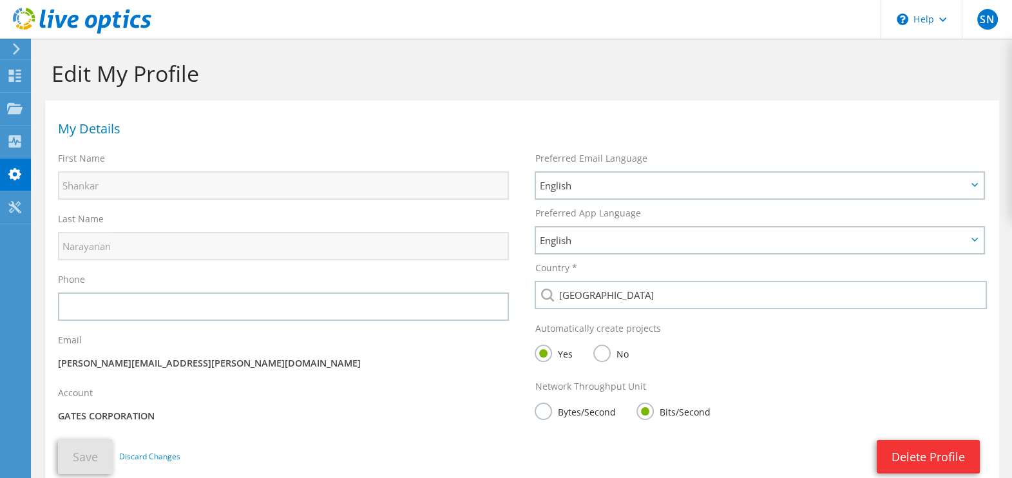
click at [17, 48] on use at bounding box center [16, 49] width 7 height 12
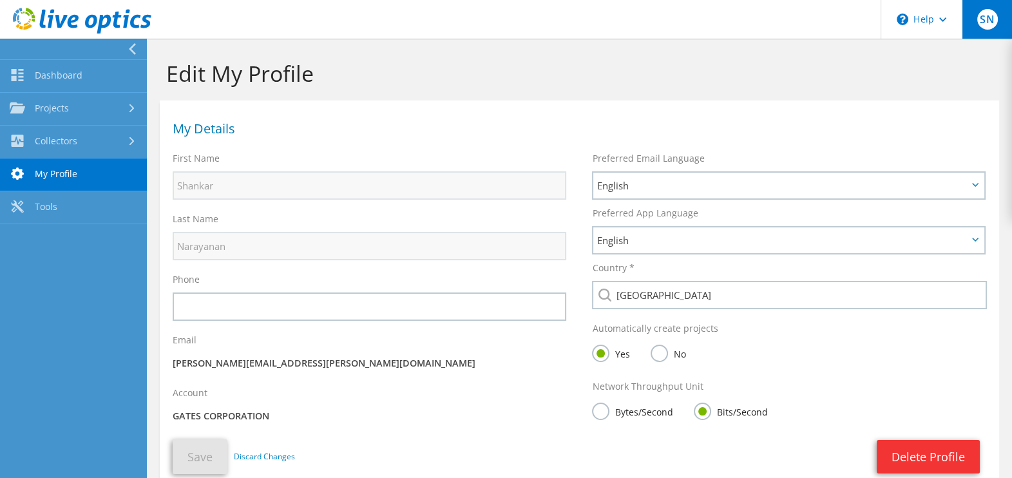
click at [992, 24] on span "SN" at bounding box center [987, 19] width 21 height 21
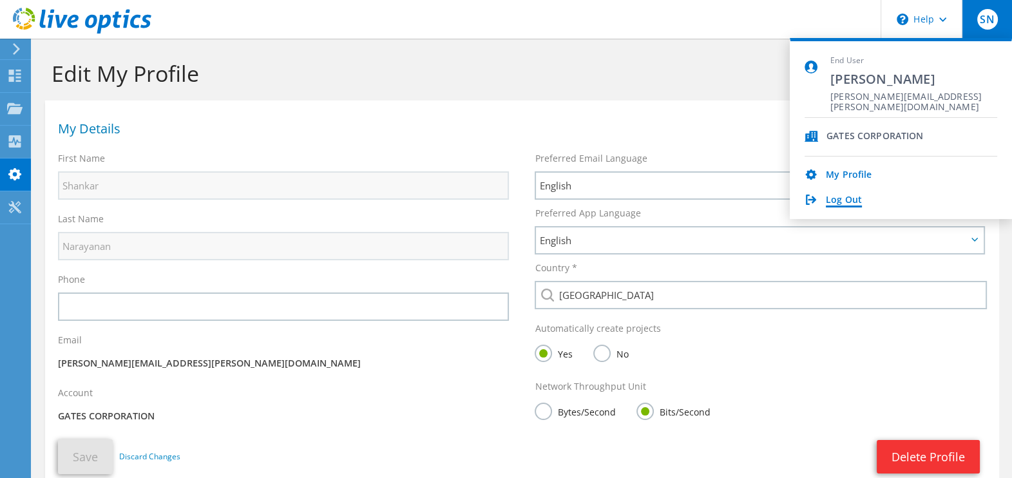
click at [850, 198] on link "Log Out" at bounding box center [844, 201] width 36 height 12
